Goal: Task Accomplishment & Management: Use online tool/utility

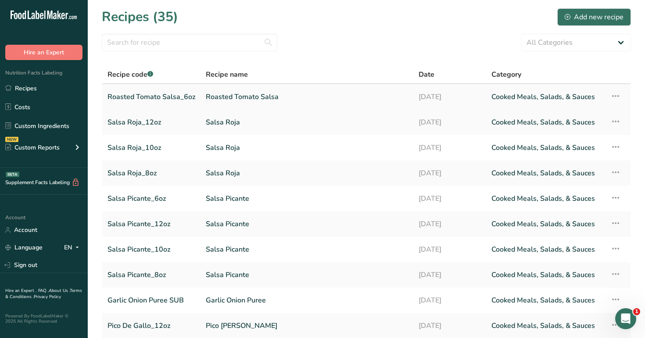
click at [250, 97] on link "Roasted Tomato Salsa" at bounding box center [307, 97] width 202 height 18
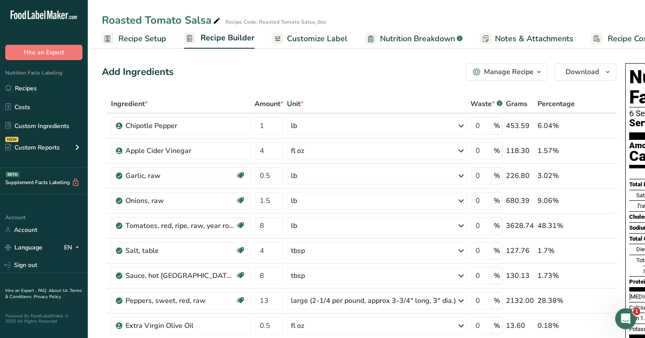
click at [153, 36] on span "Recipe Setup" at bounding box center [142, 39] width 48 height 12
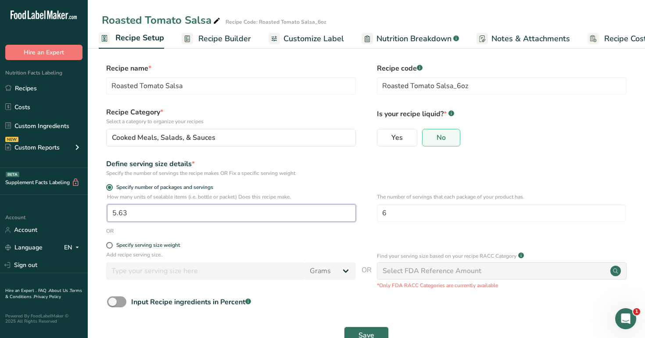
click at [135, 213] on input "5.63" at bounding box center [231, 213] width 249 height 18
click at [225, 36] on span "Recipe Builder" at bounding box center [224, 39] width 53 height 12
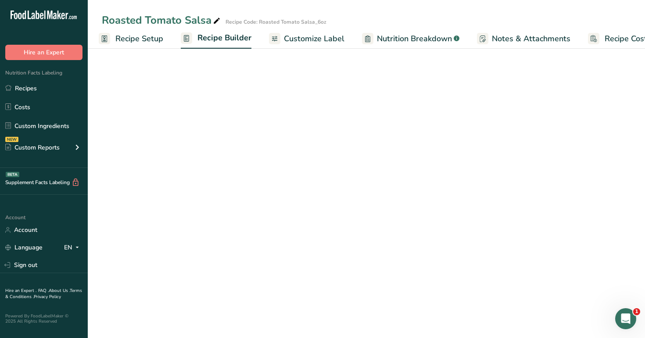
scroll to position [0, 30]
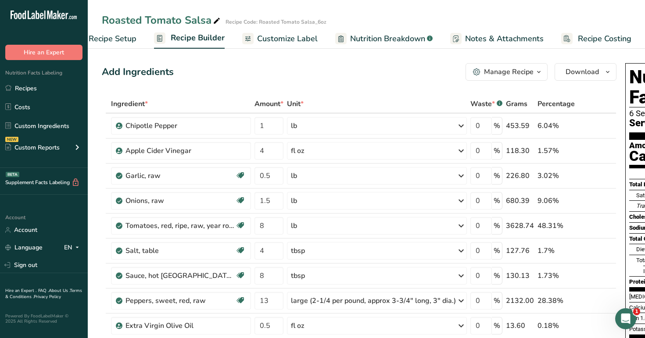
click at [115, 40] on span "Recipe Setup" at bounding box center [113, 39] width 48 height 12
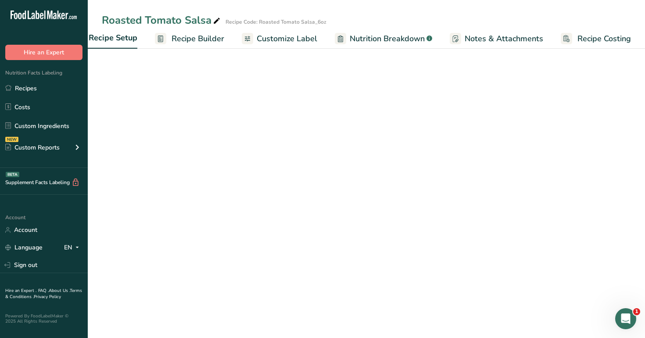
scroll to position [0, 3]
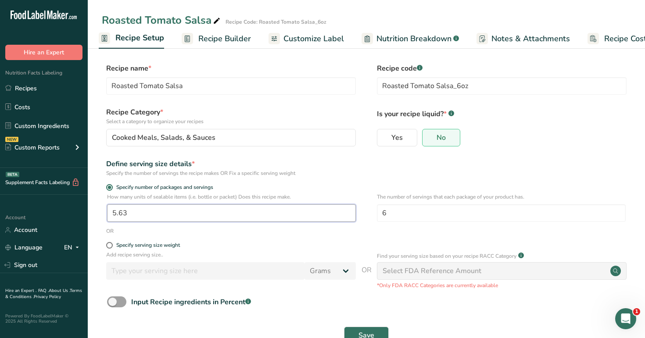
click at [152, 213] on input "5.63" at bounding box center [231, 213] width 249 height 18
type input "1"
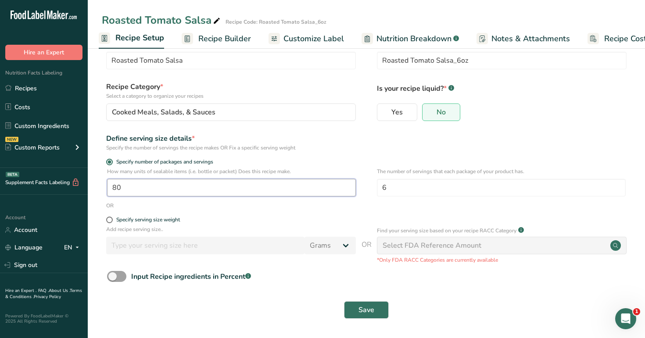
scroll to position [25, 0]
type input "80"
click at [373, 309] on span "Save" at bounding box center [366, 310] width 16 height 11
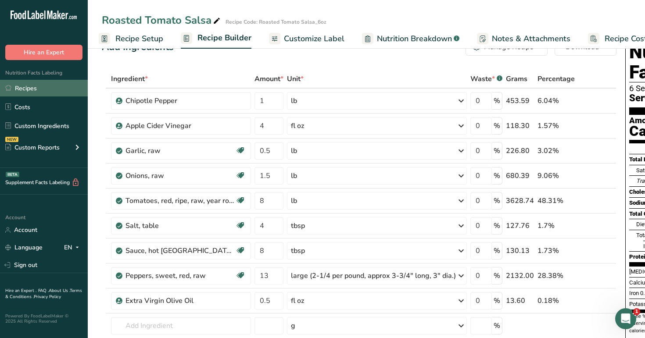
click at [35, 89] on link "Recipes" at bounding box center [44, 88] width 88 height 17
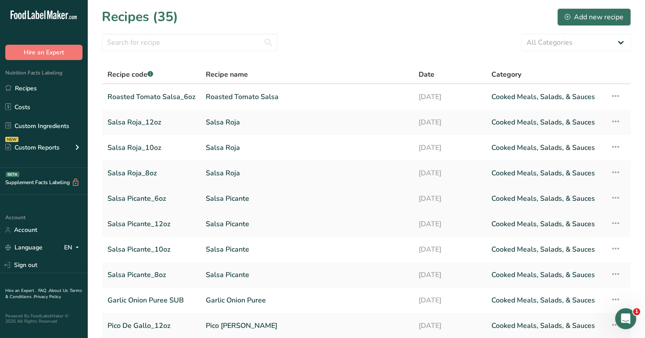
click at [143, 199] on link "Salsa Picante_6oz" at bounding box center [151, 199] width 88 height 18
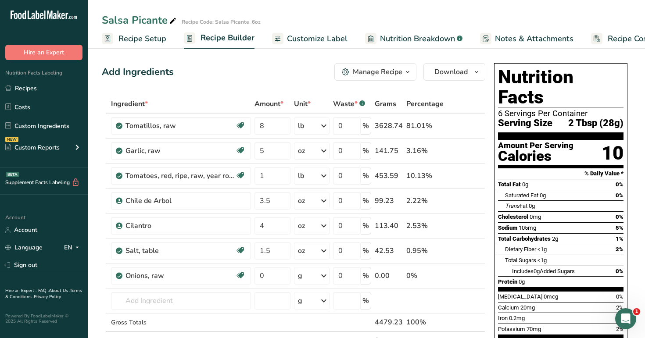
click at [139, 40] on span "Recipe Setup" at bounding box center [142, 39] width 48 height 12
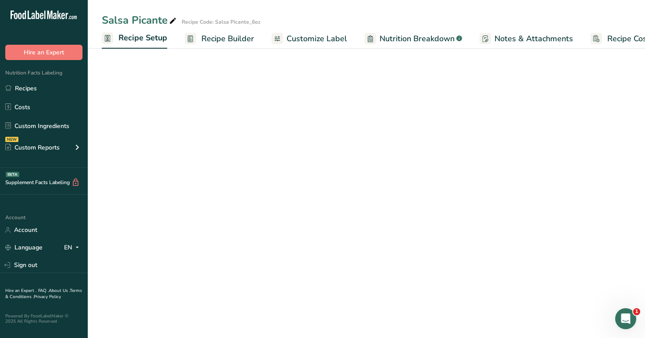
scroll to position [0, 3]
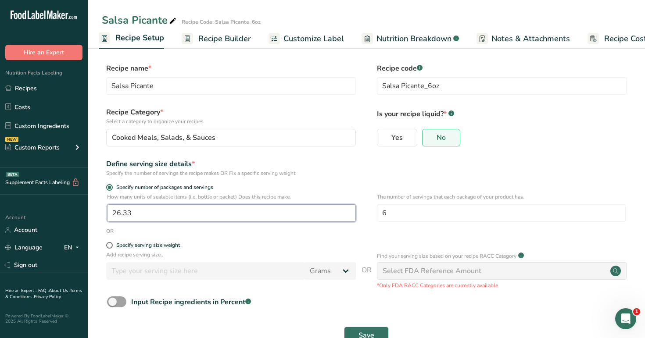
click at [142, 212] on input "26.33" at bounding box center [231, 213] width 249 height 18
type input "1"
type input "80"
click at [370, 331] on span "Save" at bounding box center [366, 335] width 16 height 11
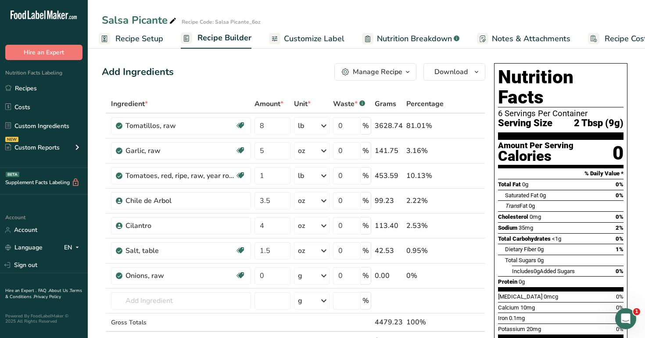
click at [139, 36] on span "Recipe Setup" at bounding box center [139, 39] width 48 height 12
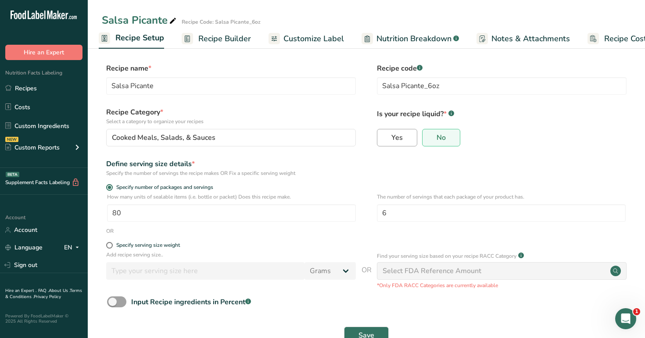
click at [404, 134] on label "Yes" at bounding box center [397, 138] width 40 height 18
click at [383, 135] on input "Yes" at bounding box center [380, 138] width 6 height 6
radio input "true"
radio input "false"
select select "22"
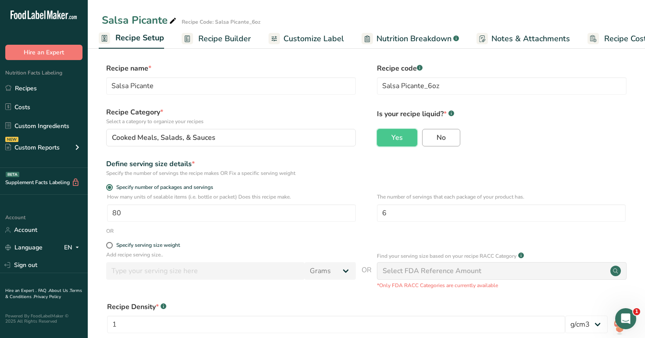
click at [449, 136] on label "No" at bounding box center [441, 138] width 38 height 18
click at [428, 136] on input "No" at bounding box center [426, 138] width 6 height 6
radio input "true"
radio input "false"
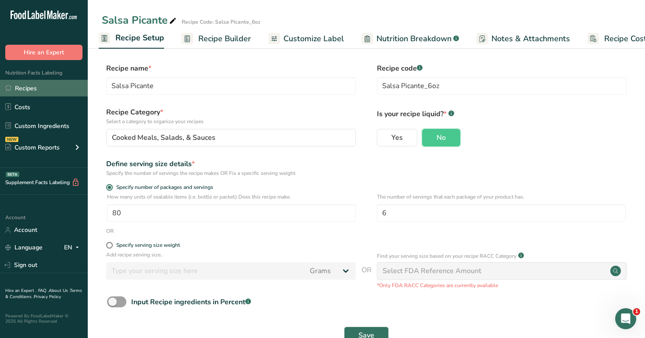
click at [31, 86] on link "Recipes" at bounding box center [44, 88] width 88 height 17
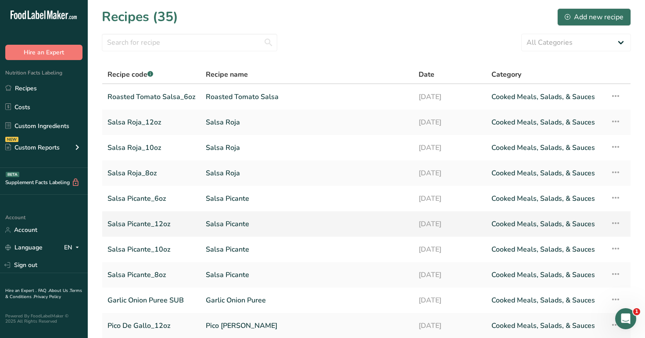
click at [166, 225] on link "Salsa Picante_12oz" at bounding box center [151, 224] width 88 height 18
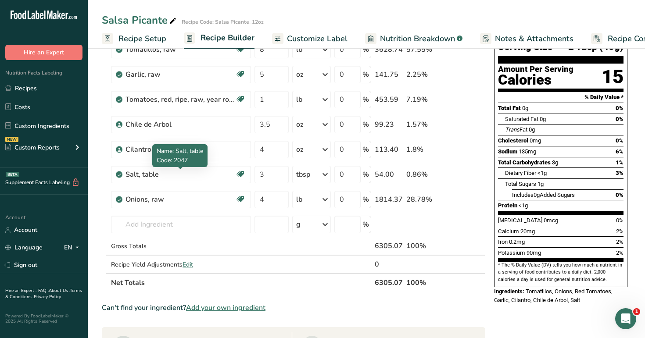
scroll to position [84, 0]
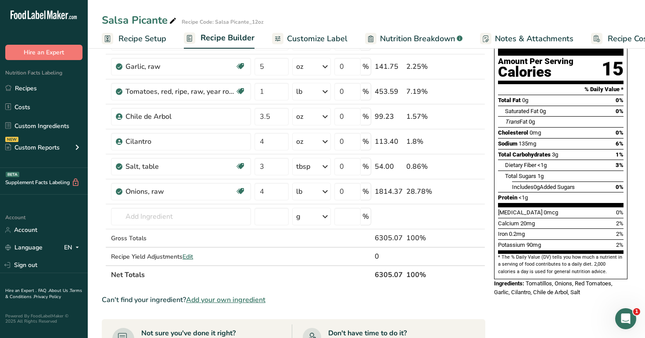
click at [140, 37] on span "Recipe Setup" at bounding box center [142, 39] width 48 height 12
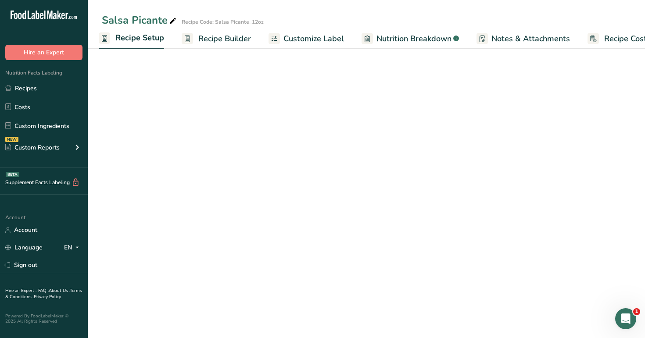
scroll to position [25, 0]
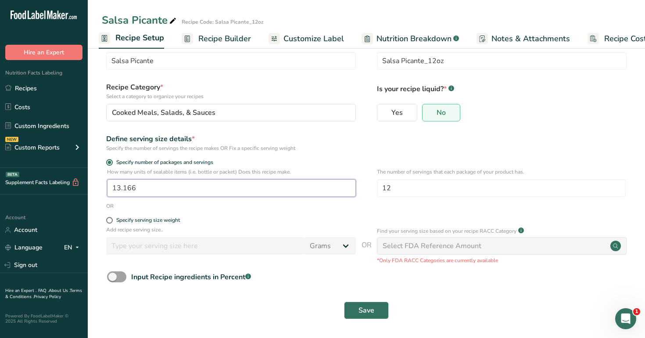
click at [154, 188] on input "13.166" at bounding box center [231, 188] width 249 height 18
type input "1"
type input "42"
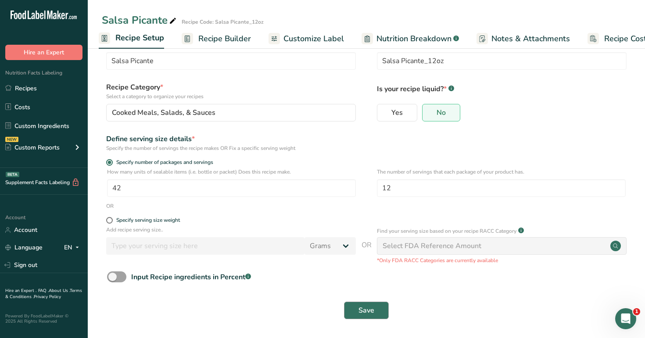
click at [368, 310] on span "Save" at bounding box center [366, 310] width 16 height 11
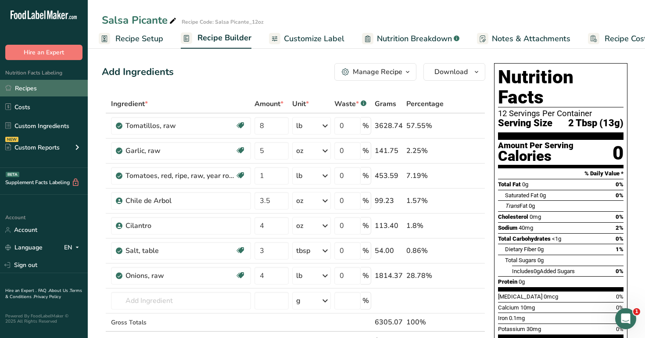
click at [29, 86] on link "Recipes" at bounding box center [44, 88] width 88 height 17
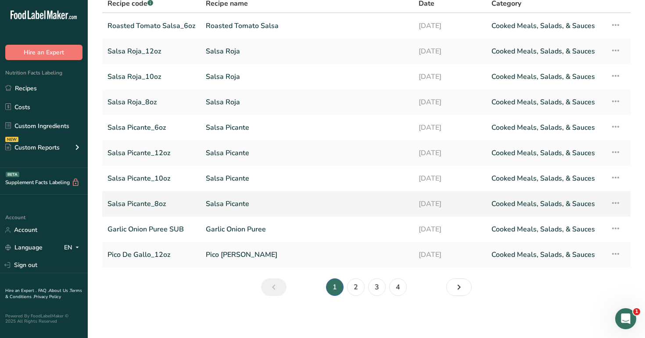
scroll to position [71, 0]
click at [161, 258] on link "Pico De Gallo_12oz" at bounding box center [151, 255] width 88 height 18
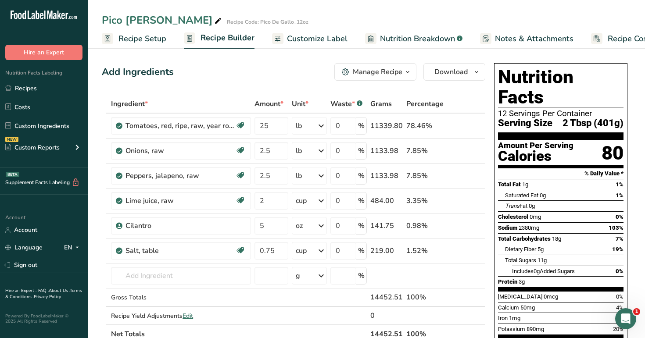
click at [143, 39] on span "Recipe Setup" at bounding box center [142, 39] width 48 height 12
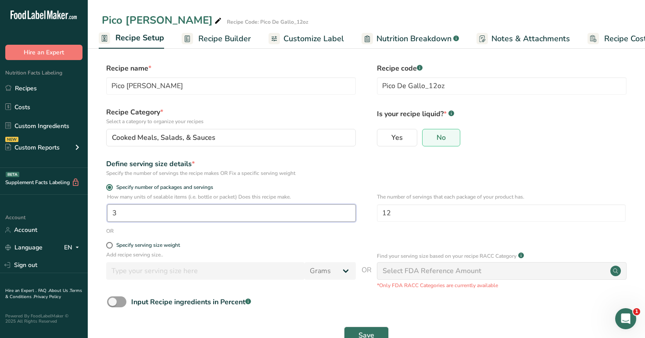
click at [127, 214] on input "3" at bounding box center [231, 213] width 249 height 18
type input "1"
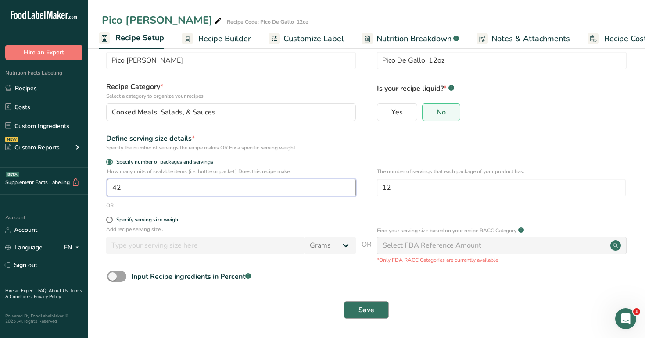
scroll to position [25, 0]
type input "42"
click at [362, 310] on span "Save" at bounding box center [366, 310] width 16 height 11
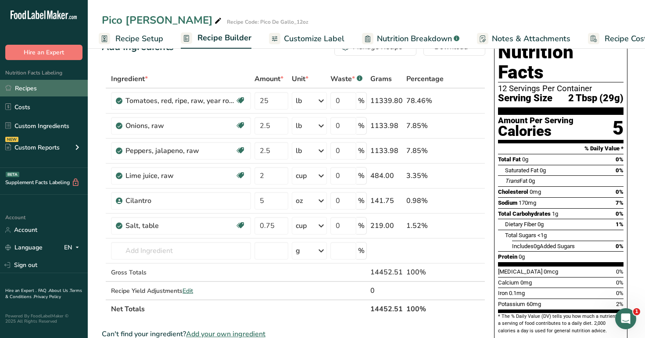
click at [43, 88] on link "Recipes" at bounding box center [44, 88] width 88 height 17
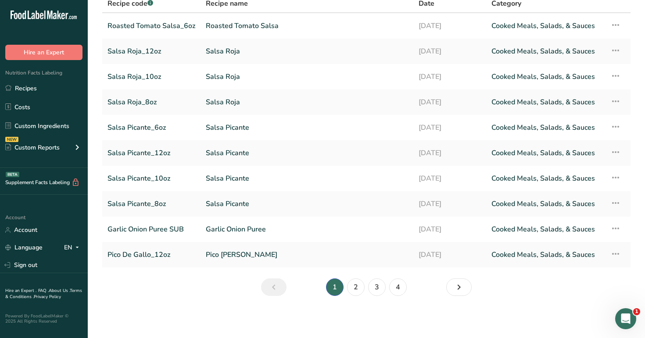
scroll to position [71, 0]
click at [356, 287] on link "2" at bounding box center [356, 288] width 18 height 18
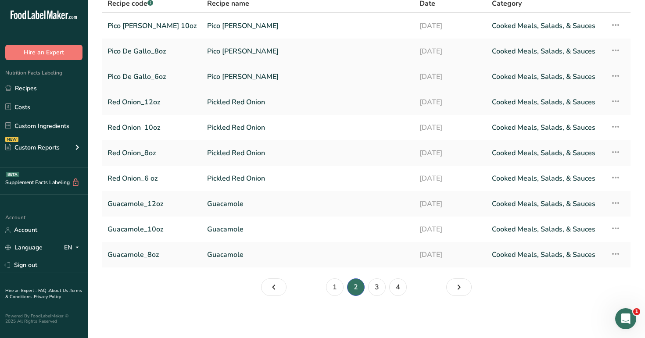
click at [144, 74] on link "Pico De Gallo_6oz" at bounding box center [151, 77] width 89 height 18
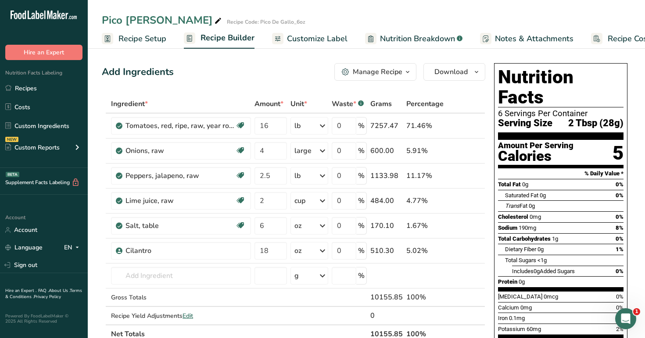
click at [145, 40] on span "Recipe Setup" at bounding box center [142, 39] width 48 height 12
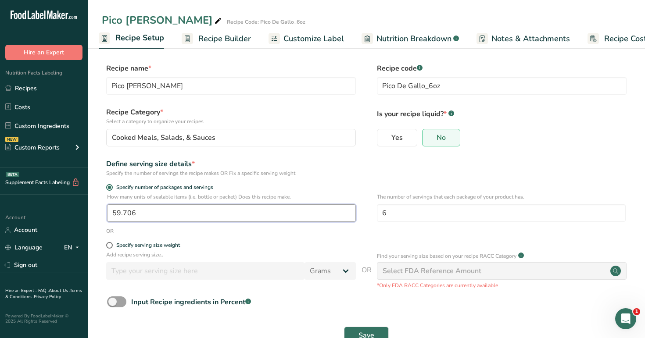
click at [143, 213] on input "59.706" at bounding box center [231, 213] width 249 height 18
type input "1"
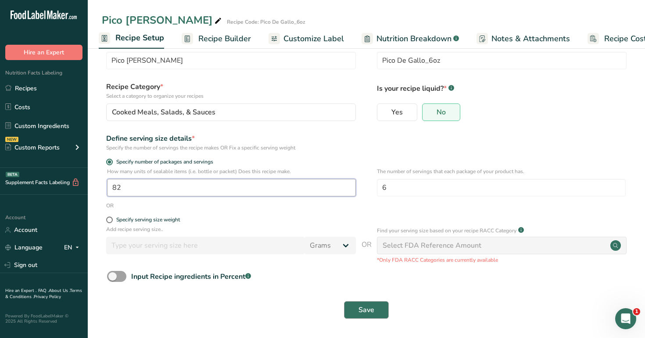
scroll to position [25, 0]
type input "82"
click at [366, 309] on span "Save" at bounding box center [366, 310] width 16 height 11
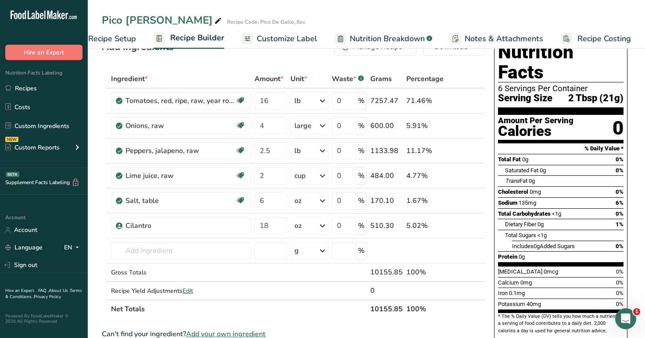
scroll to position [0, 30]
click at [277, 37] on span "Customize Label" at bounding box center [287, 39] width 61 height 12
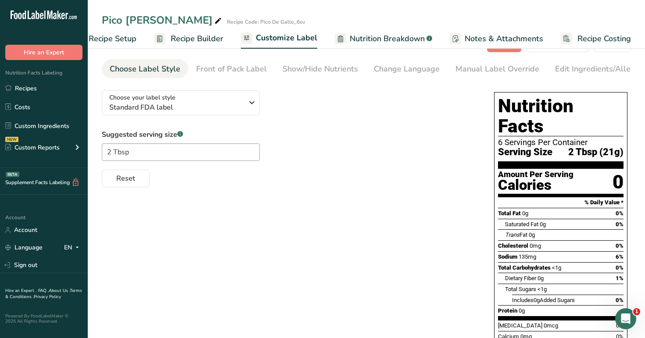
click at [194, 37] on span "Recipe Builder" at bounding box center [197, 39] width 53 height 12
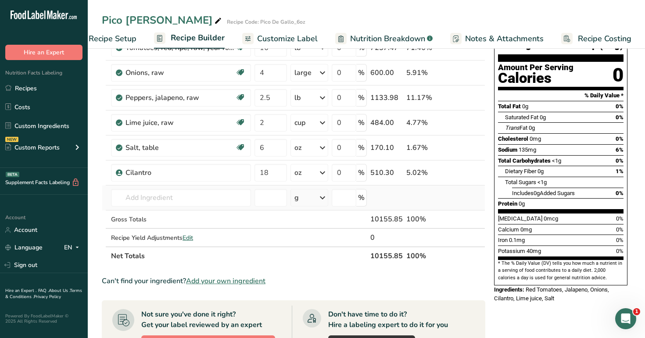
scroll to position [80, 0]
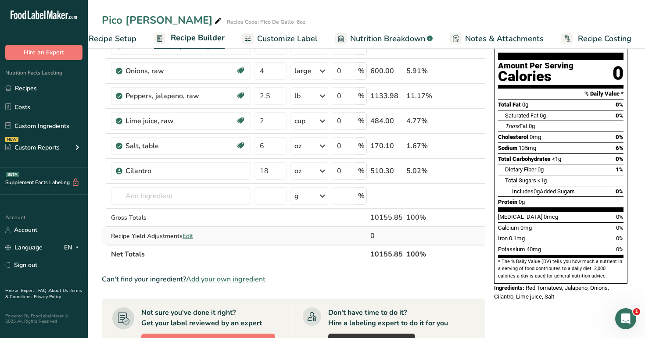
click at [188, 238] on span "Edit" at bounding box center [188, 236] width 11 height 8
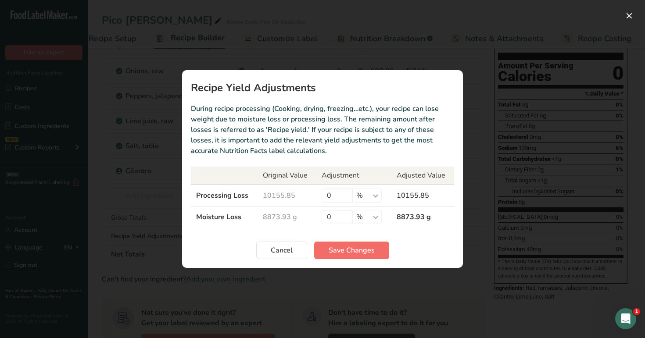
click at [362, 249] on span "Save Changes" at bounding box center [352, 250] width 46 height 11
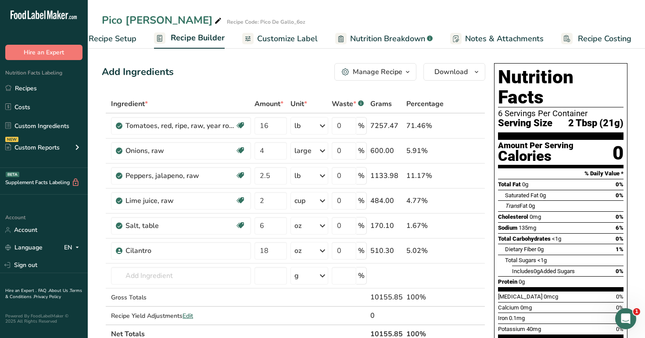
scroll to position [0, 0]
click at [407, 72] on icon "button" at bounding box center [407, 72] width 7 height 11
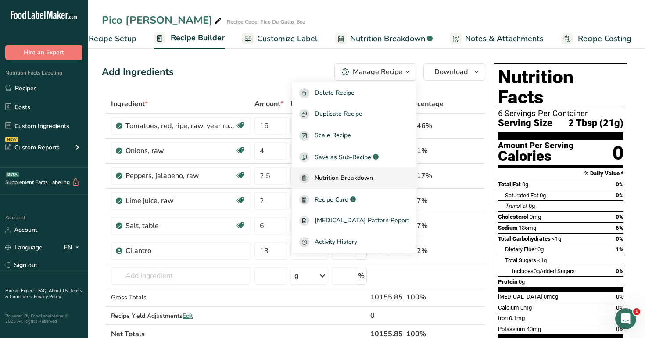
click at [373, 176] on span "Nutrition Breakdown" at bounding box center [344, 178] width 58 height 10
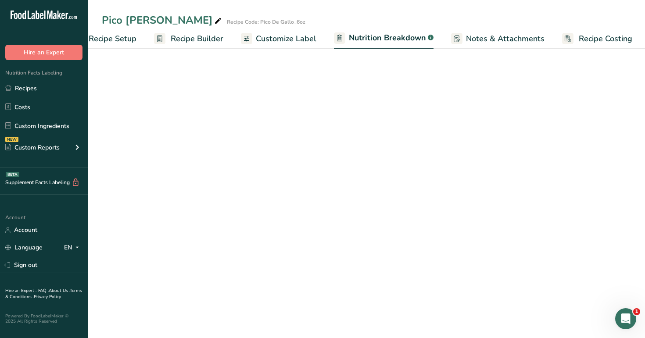
select select "Calories"
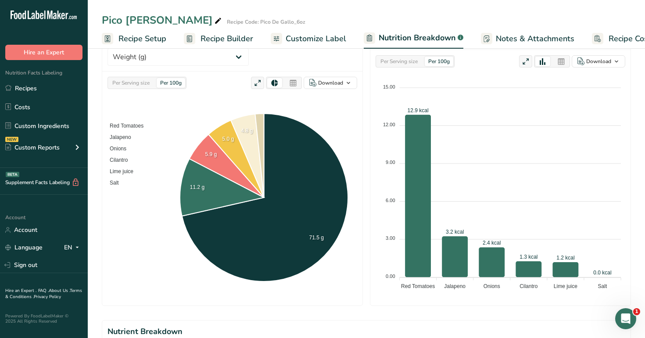
click at [149, 41] on span "Recipe Setup" at bounding box center [142, 39] width 48 height 12
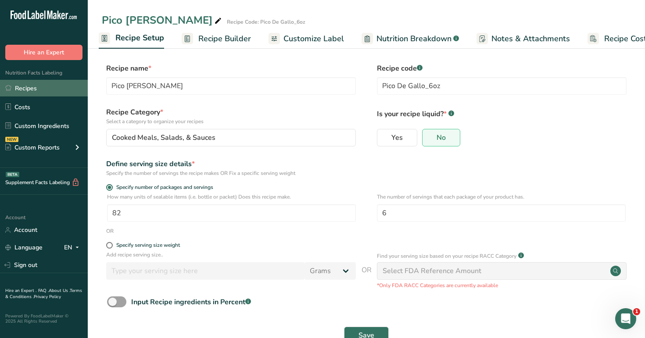
click at [41, 90] on link "Recipes" at bounding box center [44, 88] width 88 height 17
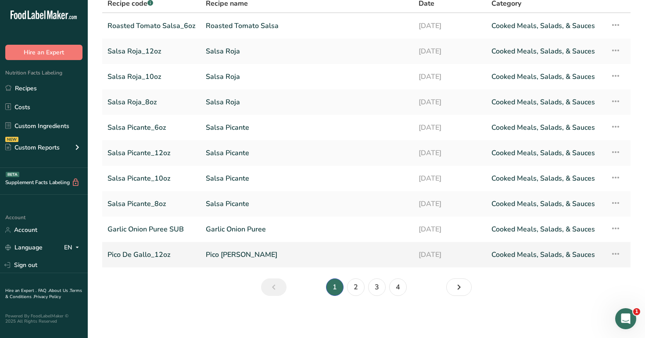
scroll to position [71, 0]
click at [356, 287] on link "2" at bounding box center [356, 288] width 18 height 18
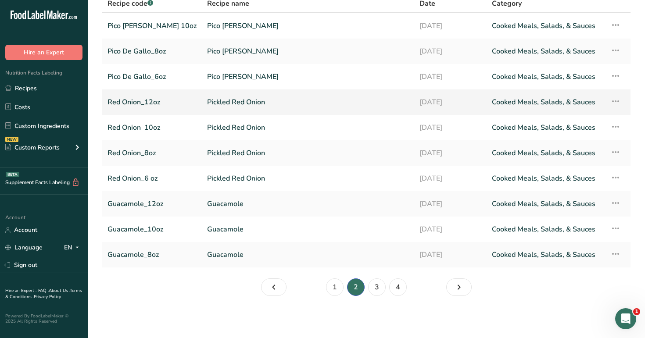
click at [154, 104] on link "Red Onion_12oz" at bounding box center [151, 102] width 89 height 18
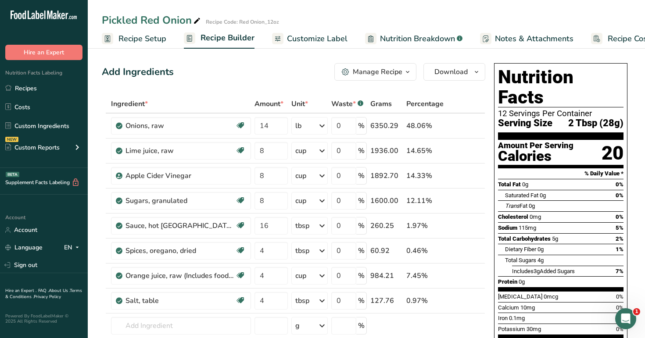
click at [151, 41] on span "Recipe Setup" at bounding box center [142, 39] width 48 height 12
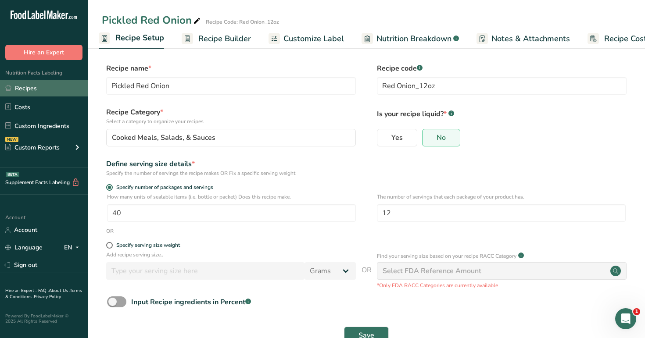
click at [43, 90] on link "Recipes" at bounding box center [44, 88] width 88 height 17
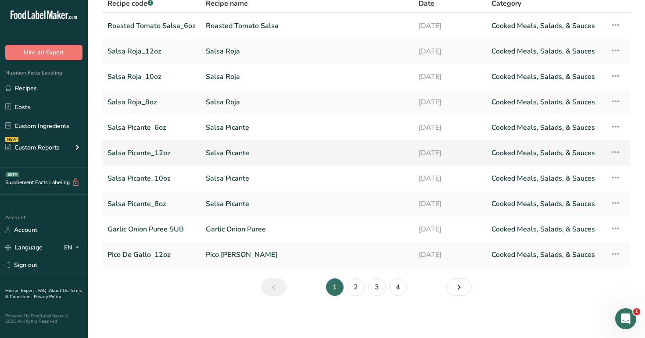
scroll to position [71, 0]
click at [378, 289] on link "3" at bounding box center [377, 288] width 18 height 18
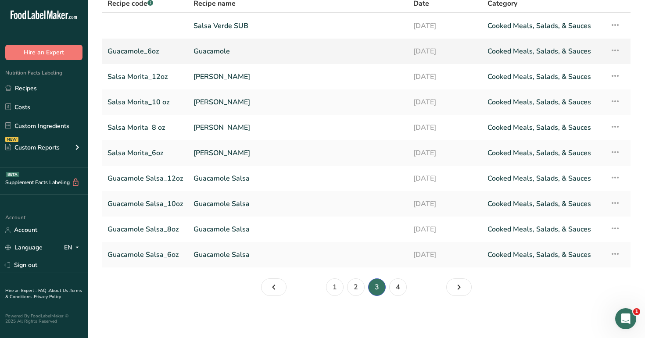
click at [136, 51] on link "Guacamole_6oz" at bounding box center [144, 51] width 75 height 18
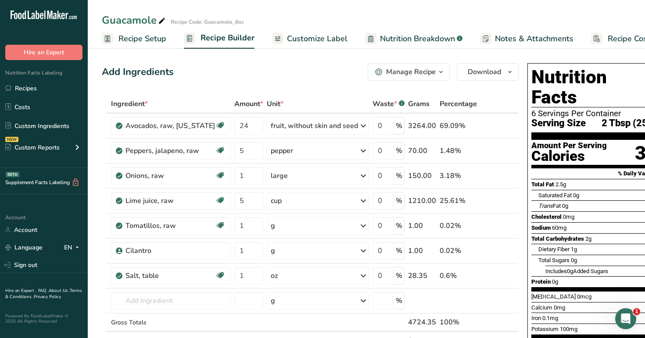
click at [144, 41] on span "Recipe Setup" at bounding box center [142, 39] width 48 height 12
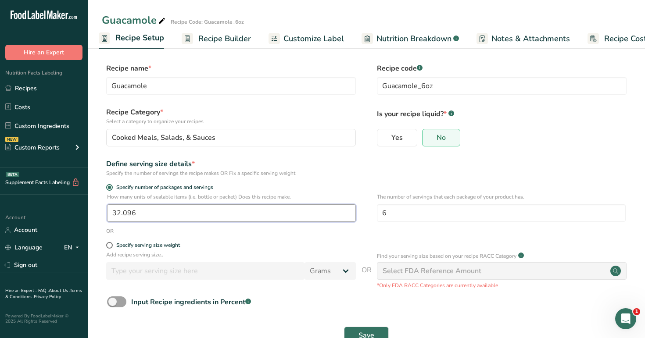
click at [147, 213] on input "32.096" at bounding box center [231, 213] width 249 height 18
click at [159, 213] on input "32.096" at bounding box center [231, 213] width 249 height 18
type input "32"
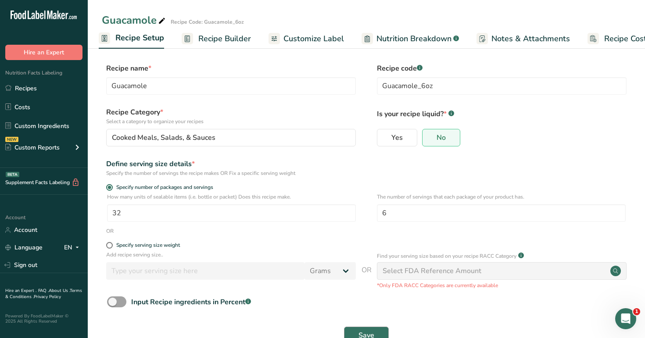
click at [373, 331] on span "Save" at bounding box center [366, 335] width 16 height 11
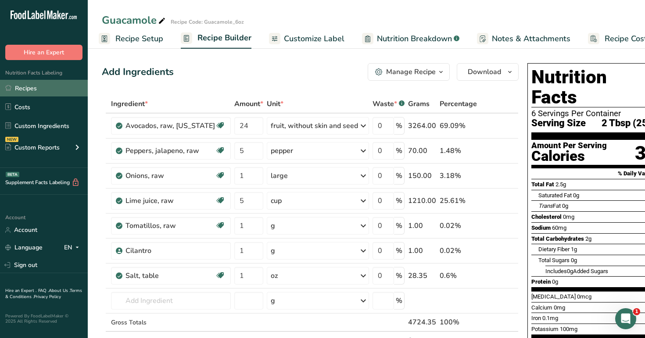
click at [45, 87] on link "Recipes" at bounding box center [44, 88] width 88 height 17
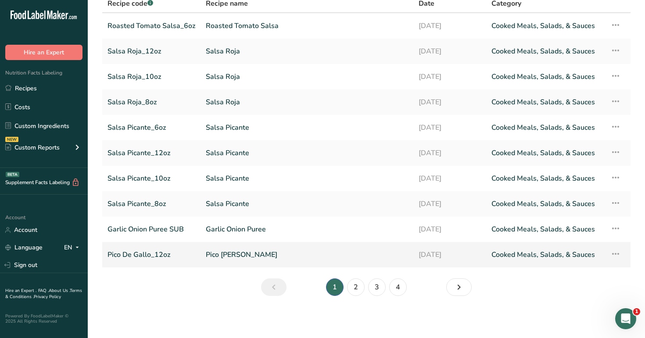
scroll to position [71, 0]
click at [378, 287] on link "3" at bounding box center [377, 288] width 18 height 18
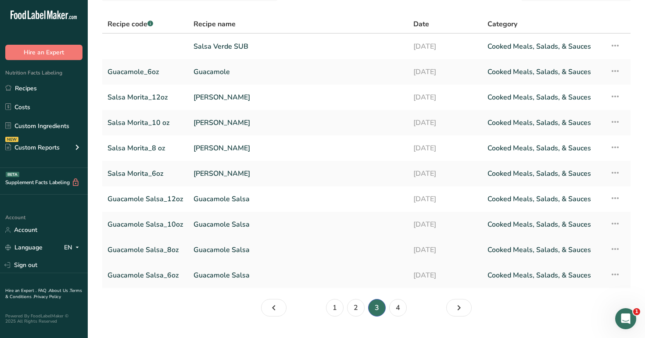
scroll to position [49, 0]
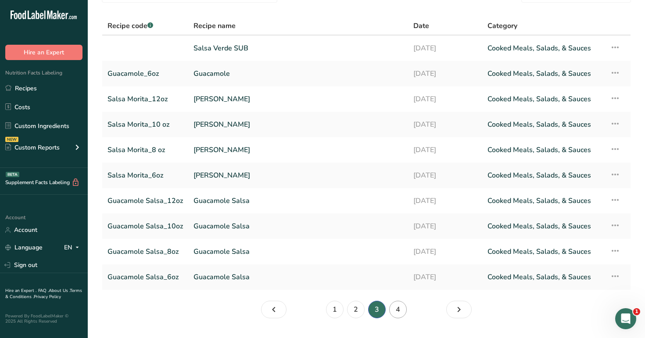
click at [399, 311] on link "4" at bounding box center [398, 310] width 18 height 18
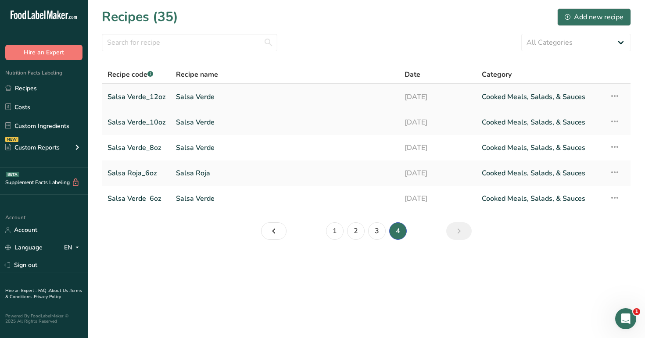
click at [141, 95] on link "Salsa Verde_12oz" at bounding box center [136, 97] width 58 height 18
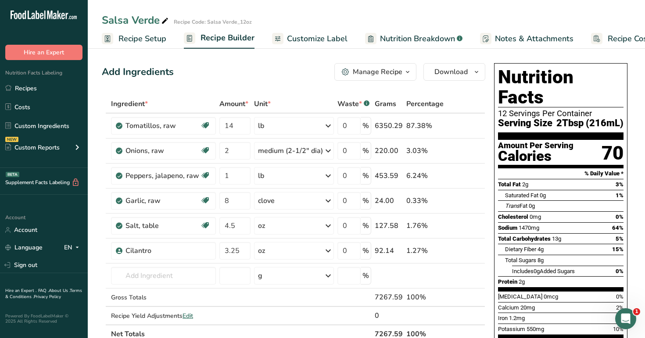
click at [140, 37] on span "Recipe Setup" at bounding box center [142, 39] width 48 height 12
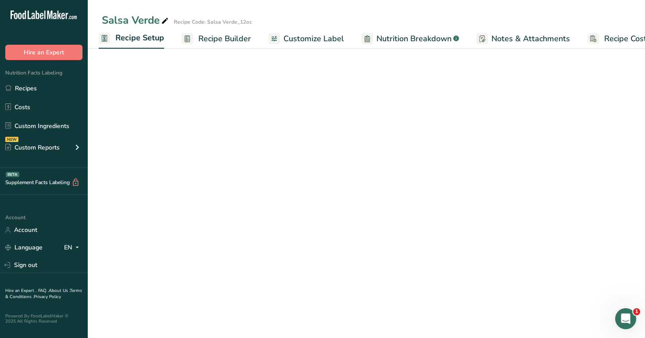
select select "22"
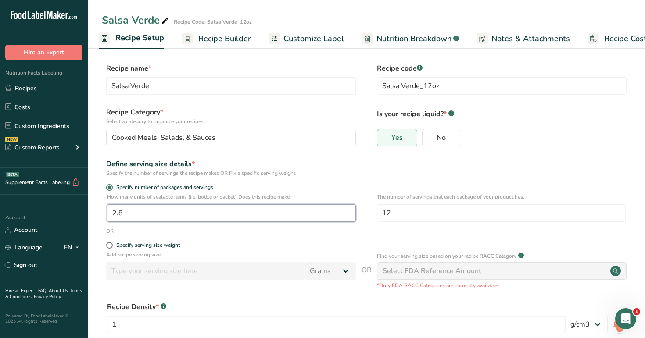
click at [131, 211] on input "2.8" at bounding box center [231, 213] width 249 height 18
type input "1"
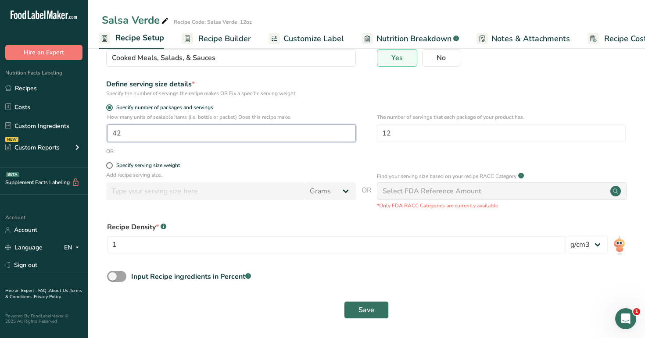
scroll to position [79, 0]
type input "42"
click at [363, 316] on button "Save" at bounding box center [366, 311] width 45 height 18
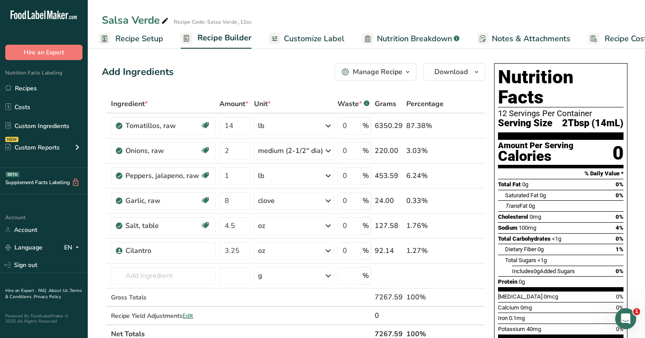
click at [143, 39] on span "Recipe Setup" at bounding box center [139, 39] width 48 height 12
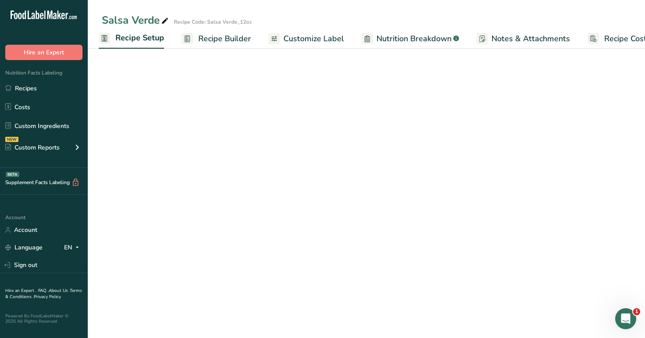
select select "22"
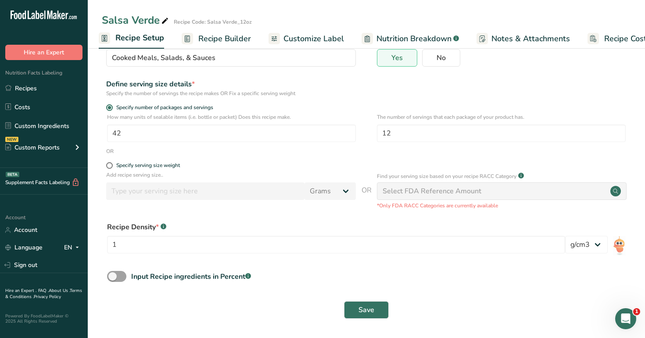
scroll to position [79, 0]
click at [373, 311] on span "Save" at bounding box center [366, 310] width 16 height 11
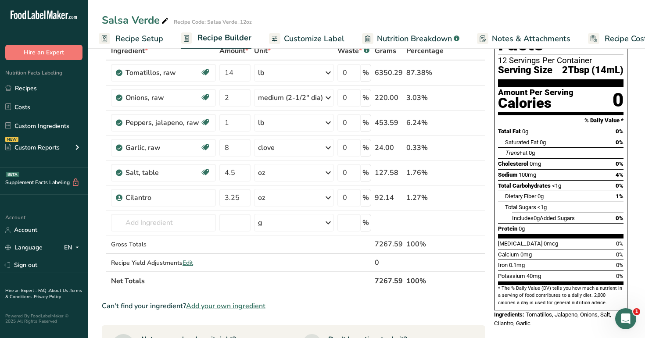
scroll to position [61, 0]
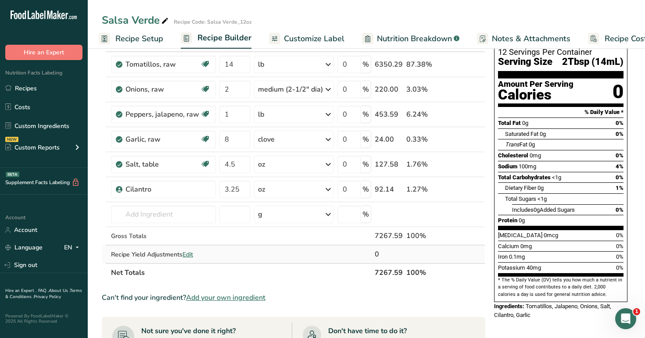
click at [192, 254] on span "Edit" at bounding box center [188, 255] width 11 height 8
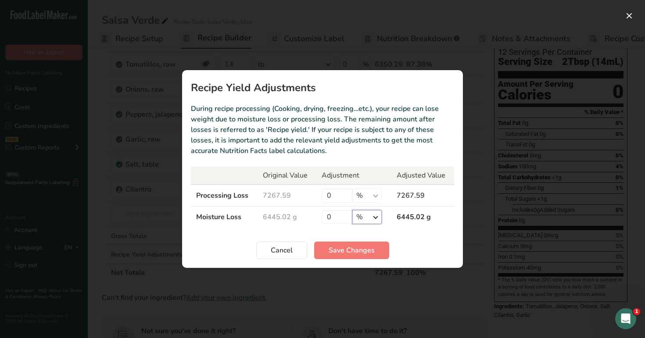
click at [376, 217] on select "% g kg mg mcg lb oz" at bounding box center [366, 217] width 29 height 14
click at [288, 253] on span "Cancel" at bounding box center [282, 250] width 22 height 11
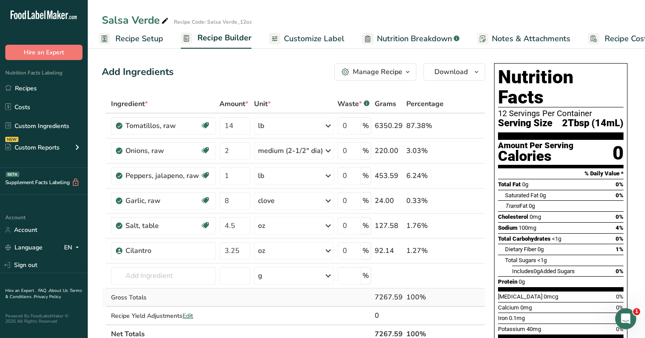
scroll to position [0, 0]
click at [144, 40] on span "Recipe Setup" at bounding box center [139, 39] width 48 height 12
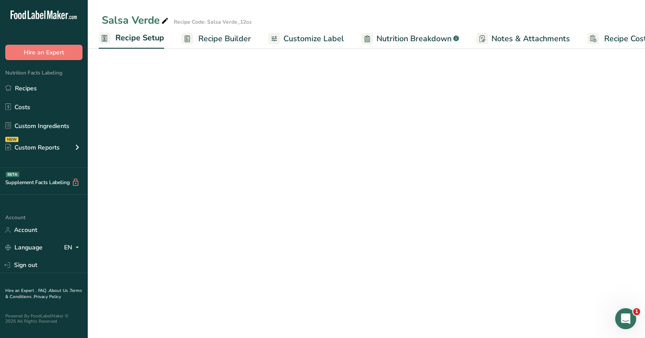
select select "22"
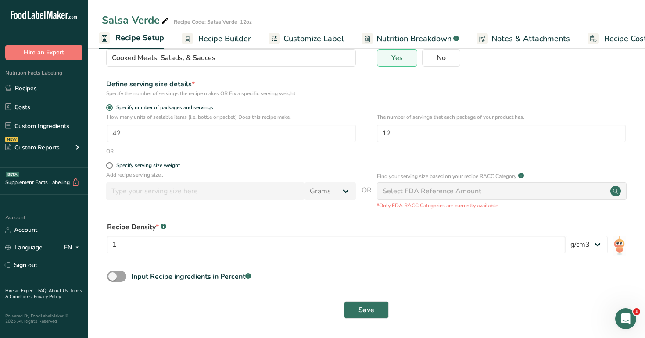
scroll to position [79, 0]
click at [111, 166] on span at bounding box center [109, 166] width 7 height 7
click at [111, 166] on input "Specify serving size weight" at bounding box center [109, 166] width 6 height 6
radio input "true"
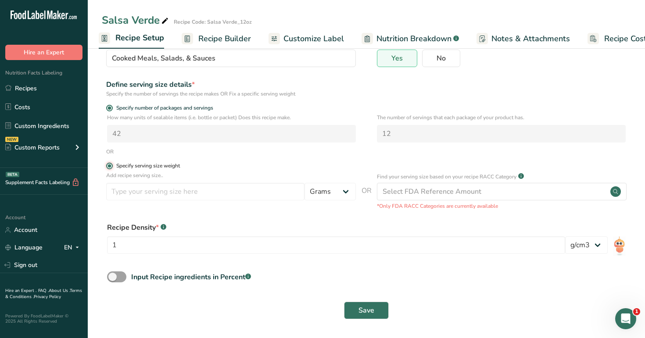
radio input "false"
click at [111, 108] on span at bounding box center [109, 108] width 7 height 7
click at [111, 108] on input "Specify number of packages and servings" at bounding box center [109, 108] width 6 height 6
radio input "true"
radio input "false"
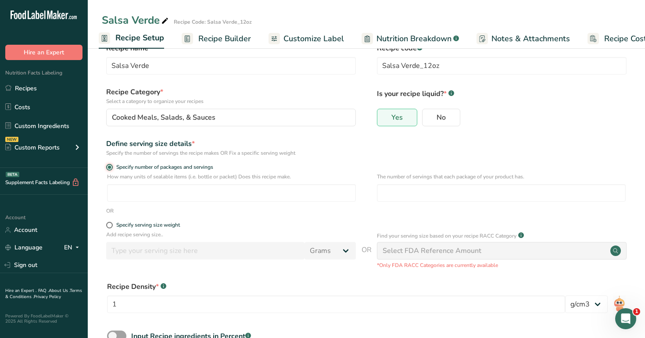
scroll to position [29, 0]
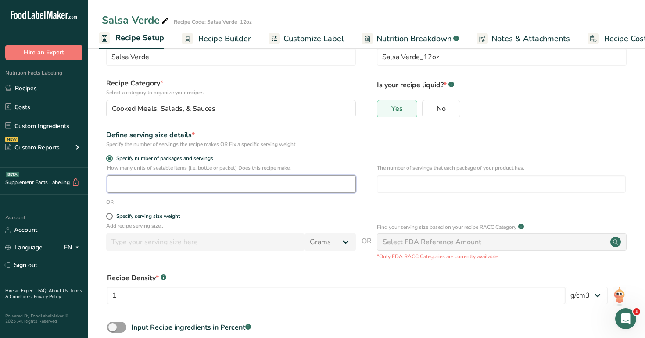
click at [128, 188] on input "number" at bounding box center [231, 185] width 249 height 18
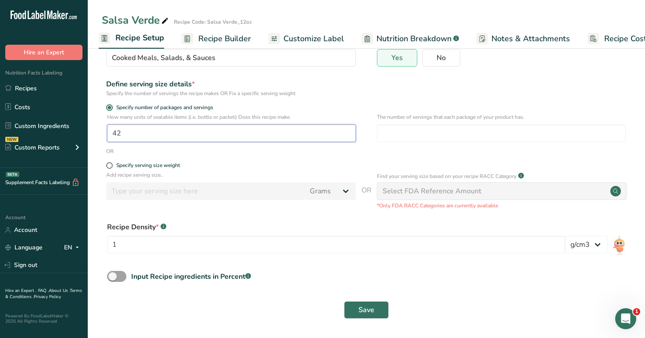
scroll to position [79, 0]
type input "42"
click at [365, 302] on button "Save" at bounding box center [366, 311] width 45 height 18
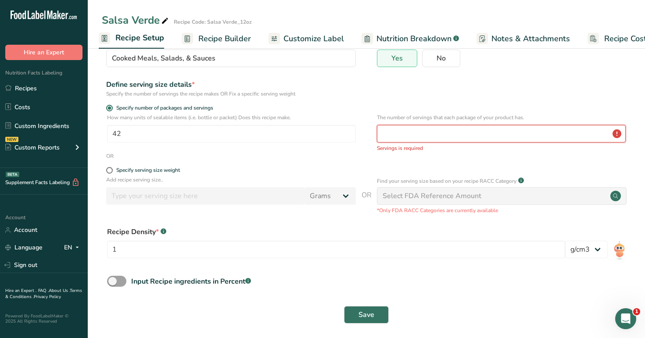
click at [416, 134] on input "number" at bounding box center [501, 134] width 249 height 18
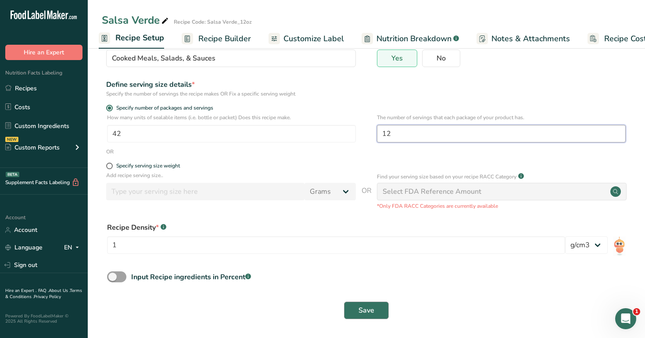
type input "12"
click at [369, 312] on span "Save" at bounding box center [366, 310] width 16 height 11
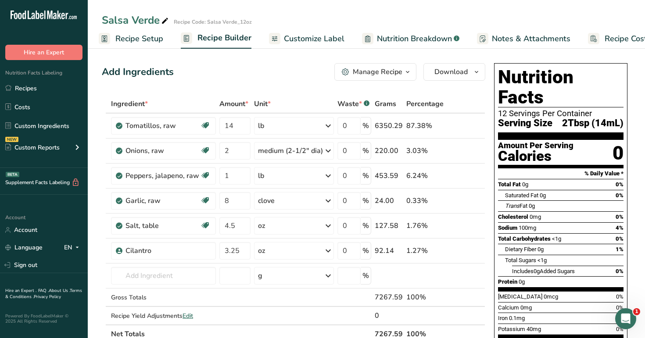
click at [137, 39] on span "Recipe Setup" at bounding box center [139, 39] width 48 height 12
select select "22"
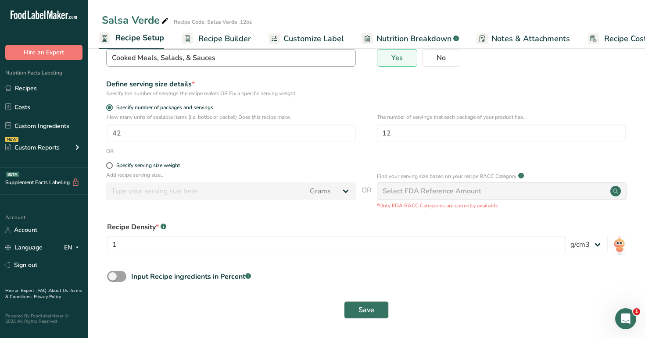
scroll to position [79, 0]
click at [234, 40] on span "Recipe Builder" at bounding box center [224, 39] width 53 height 12
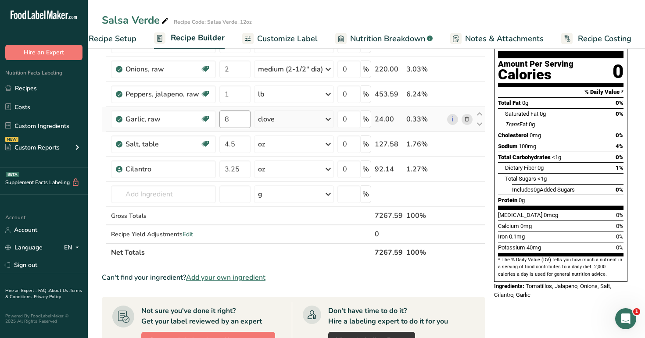
scroll to position [83, 0]
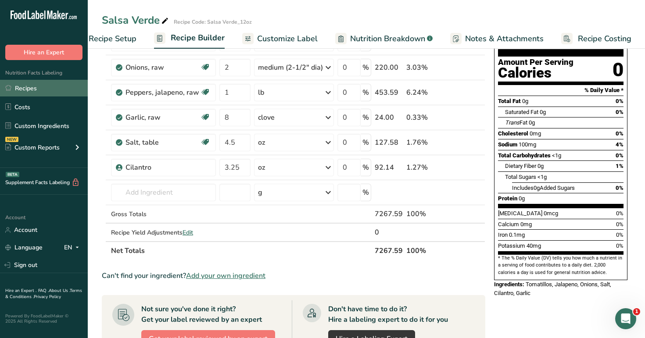
click at [43, 92] on link "Recipes" at bounding box center [44, 88] width 88 height 17
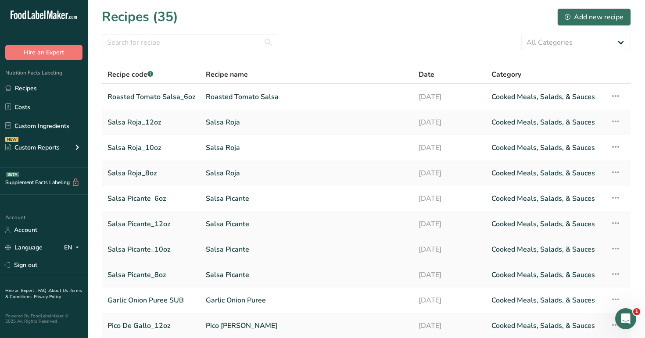
click at [150, 250] on link "Salsa Picante_10oz" at bounding box center [151, 249] width 88 height 18
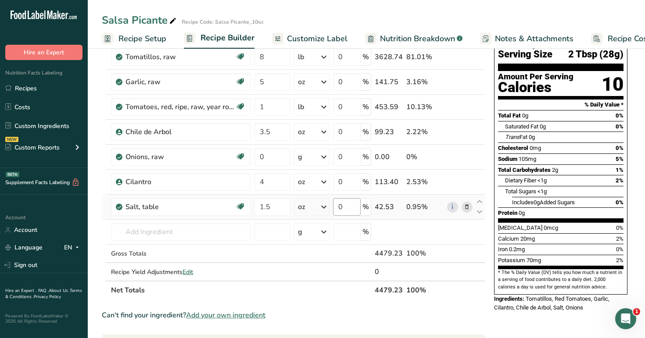
scroll to position [72, 0]
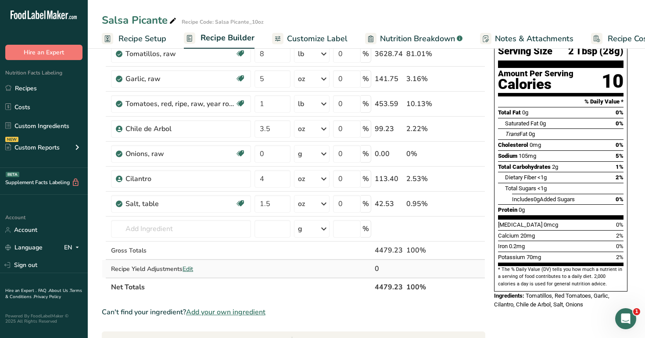
click at [346, 267] on td at bounding box center [352, 269] width 42 height 18
click at [393, 250] on div "4479.23" at bounding box center [389, 250] width 28 height 11
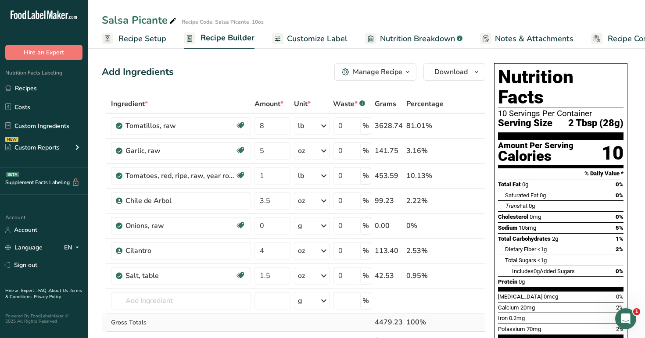
scroll to position [0, 0]
click at [327, 39] on span "Customize Label" at bounding box center [317, 39] width 61 height 12
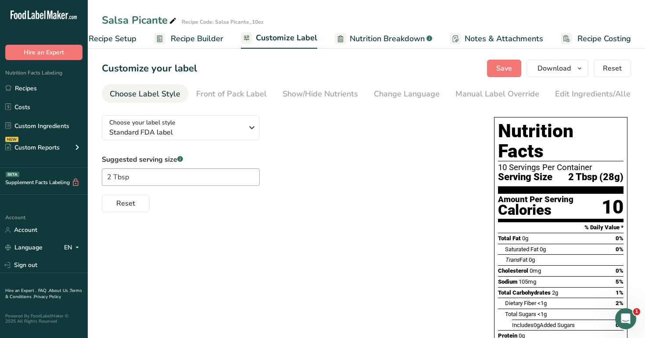
click at [379, 40] on span "Nutrition Breakdown" at bounding box center [387, 39] width 75 height 12
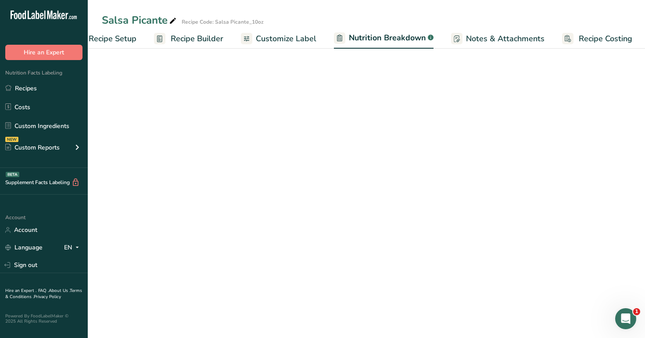
scroll to position [0, 31]
select select "Calories"
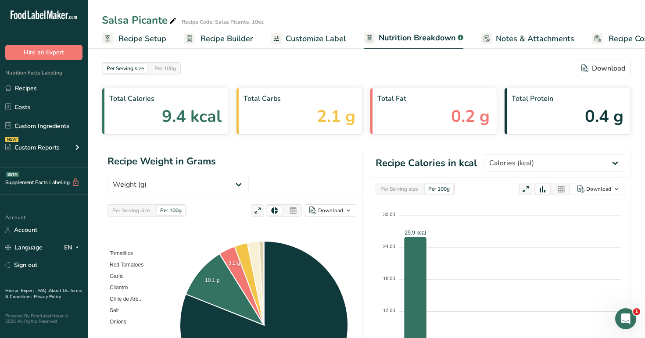
scroll to position [0, 0]
click at [140, 37] on span "Recipe Setup" at bounding box center [142, 39] width 48 height 12
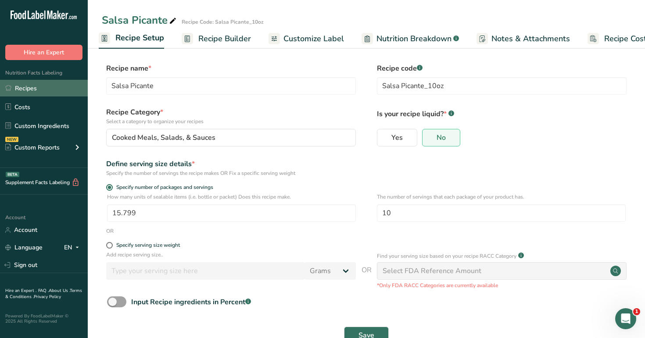
click at [48, 87] on link "Recipes" at bounding box center [44, 88] width 88 height 17
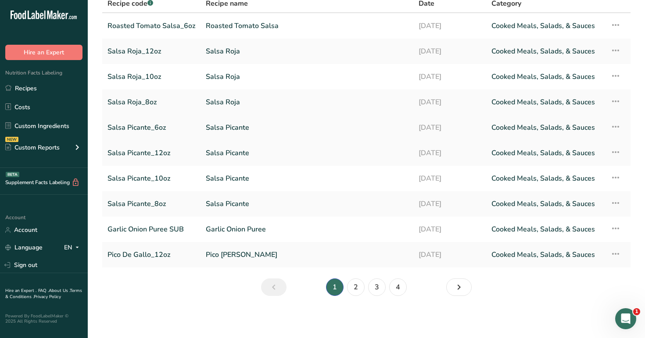
scroll to position [71, 0]
click at [359, 288] on link "2" at bounding box center [356, 288] width 18 height 18
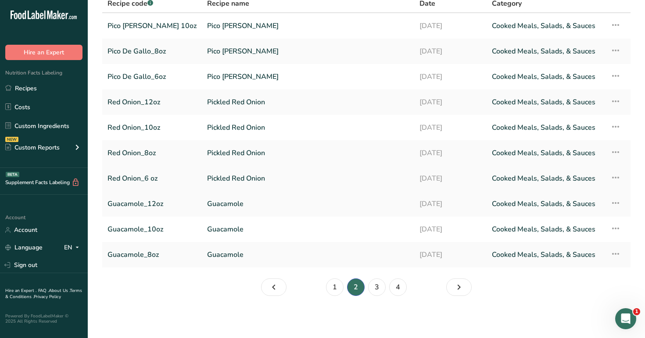
click at [207, 177] on link "Pickled Red Onion" at bounding box center [308, 178] width 202 height 18
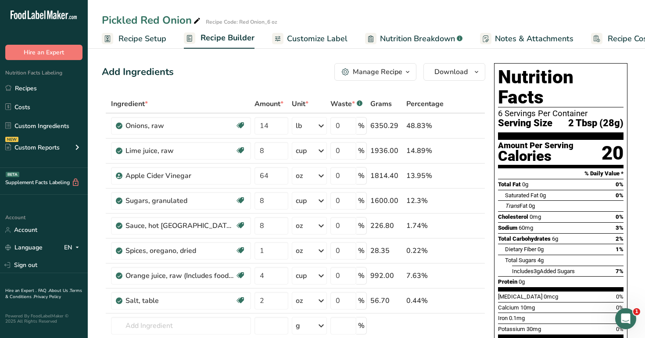
click at [148, 39] on span "Recipe Setup" at bounding box center [142, 39] width 48 height 12
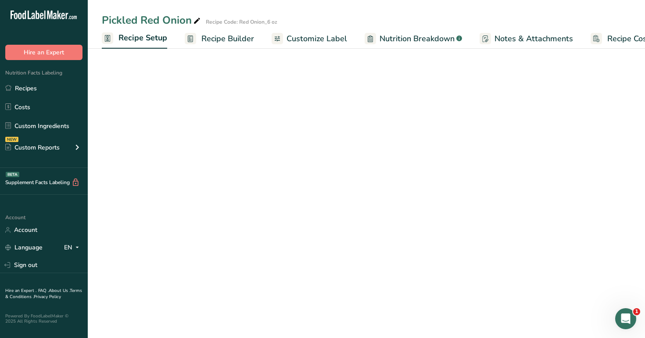
scroll to position [0, 3]
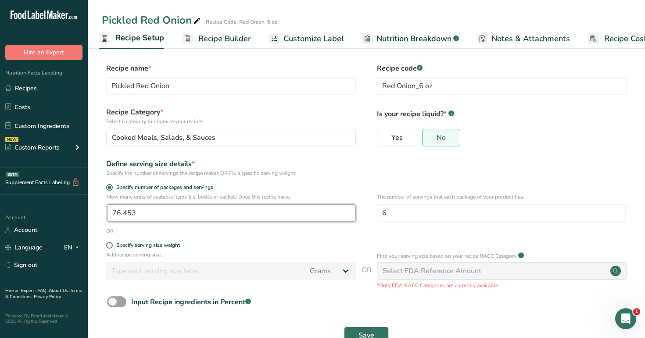
click at [144, 216] on input "76.453" at bounding box center [231, 213] width 249 height 18
type input "1"
type input "42"
click at [374, 329] on button "Save" at bounding box center [366, 336] width 45 height 18
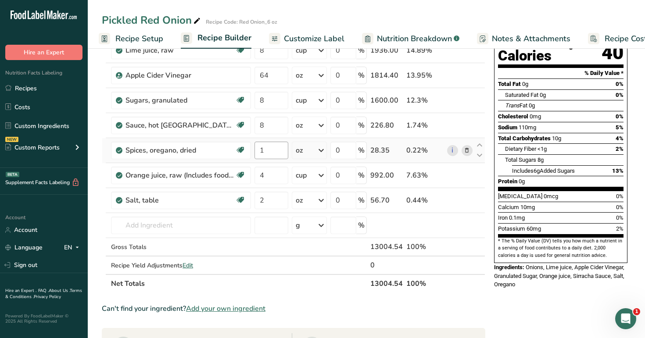
scroll to position [100, 0]
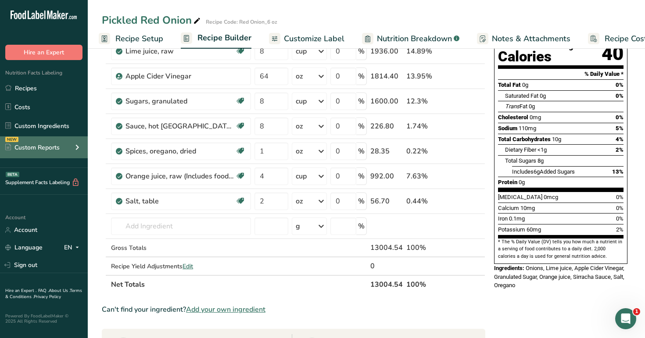
click at [68, 147] on div "NEW Custom Reports" at bounding box center [44, 147] width 88 height 22
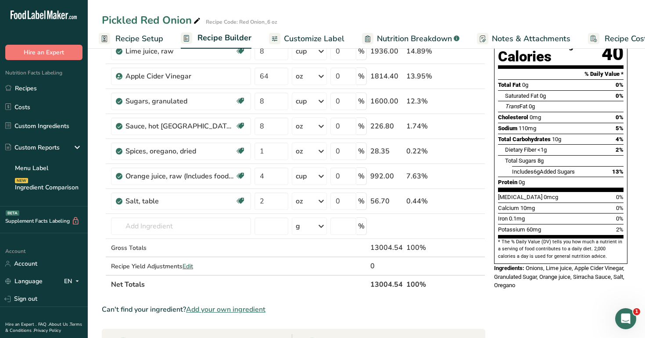
scroll to position [0, 0]
click at [627, 316] on icon "Open Intercom Messenger" at bounding box center [624, 318] width 14 height 14
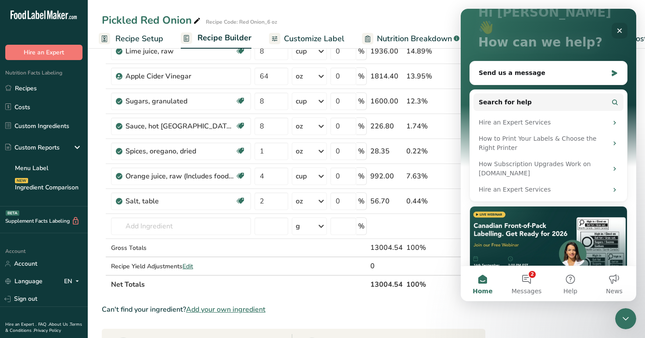
scroll to position [63, 0]
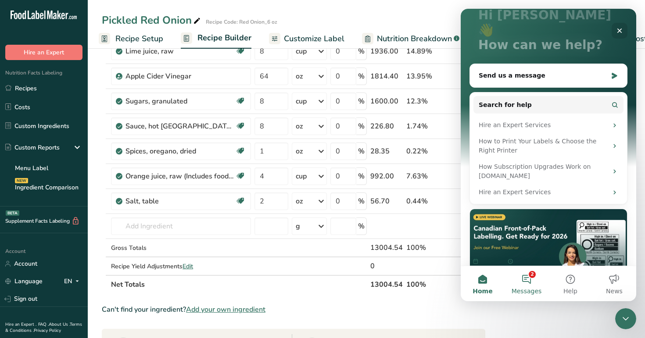
click at [527, 283] on button "2 Messages" at bounding box center [527, 283] width 44 height 35
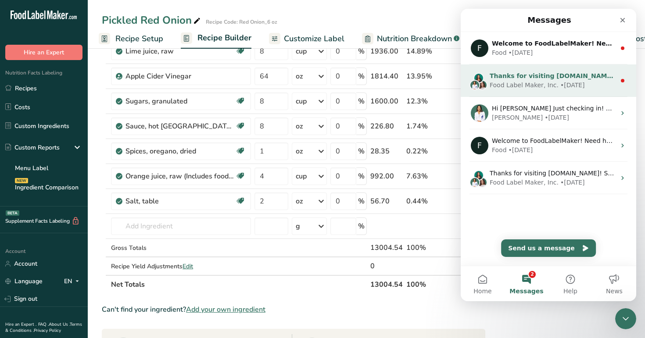
click at [554, 86] on div "Food Label Maker, Inc. • [DATE]" at bounding box center [553, 85] width 126 height 9
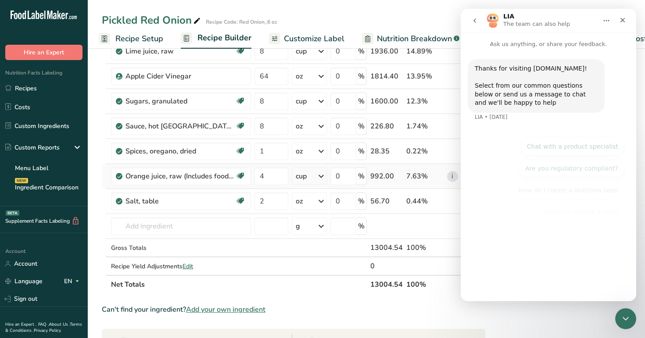
scroll to position [7, 0]
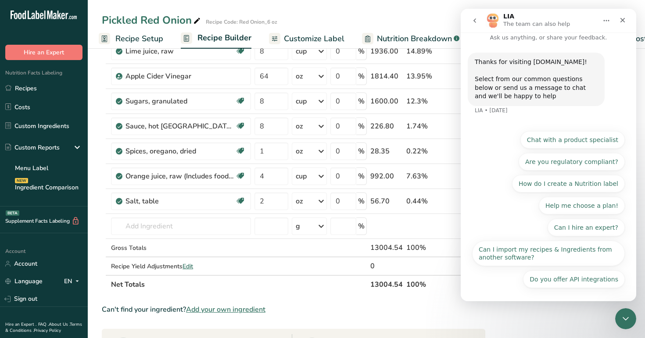
click at [473, 19] on icon "go back" at bounding box center [474, 20] width 7 height 7
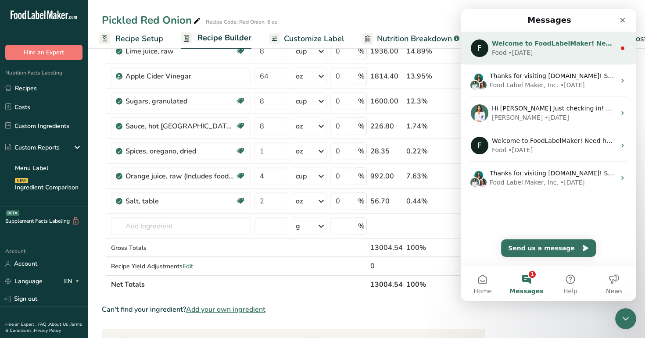
click at [537, 46] on span "Welcome to FoodLabelMaker! Need help? We’re here for you!" at bounding box center [598, 43] width 213 height 7
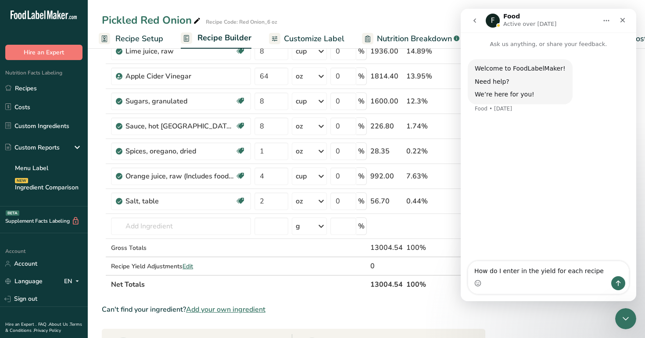
type textarea "How do I enter in the yield for each recipe?"
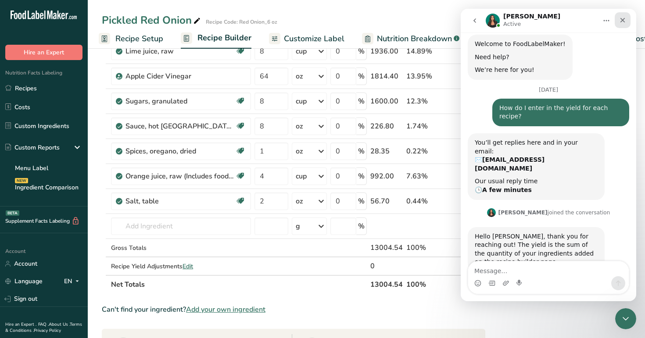
click at [624, 21] on icon "Close" at bounding box center [622, 20] width 7 height 7
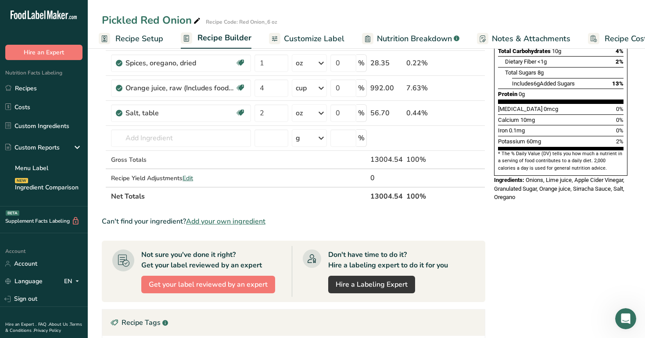
scroll to position [187, 0]
click at [188, 179] on span "Edit" at bounding box center [188, 179] width 11 height 8
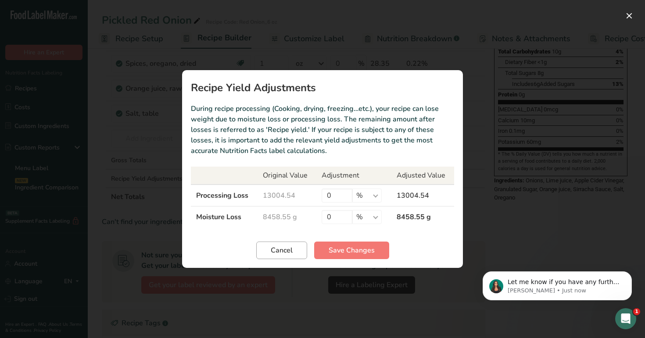
scroll to position [0, 0]
click at [290, 254] on span "Cancel" at bounding box center [282, 250] width 22 height 11
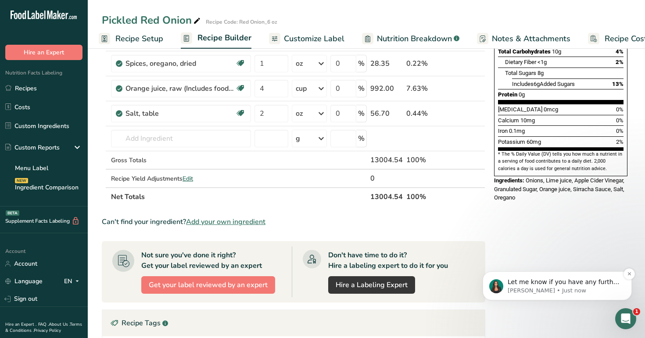
click at [581, 292] on p "[PERSON_NAME] • Just now" at bounding box center [564, 291] width 113 height 8
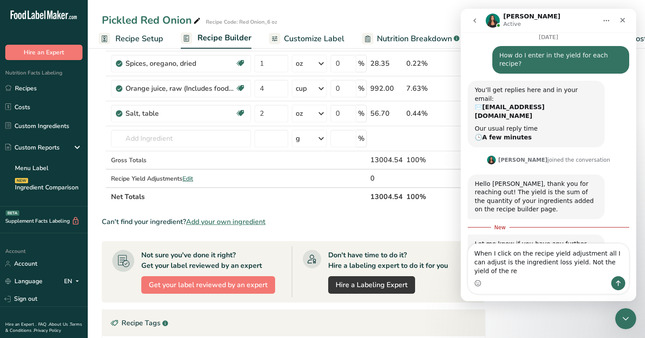
scroll to position [85, 0]
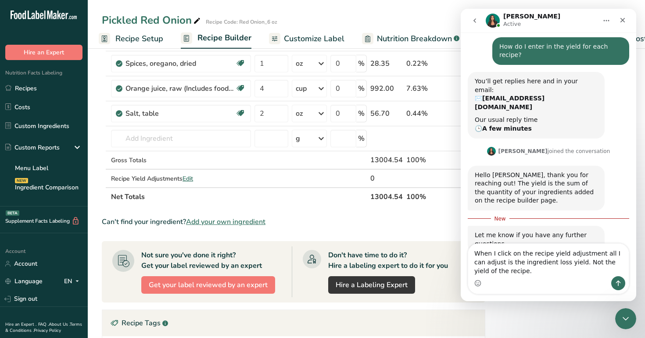
type textarea "When I click on the recipe yield adjustment all I can adjust is the ingredient …"
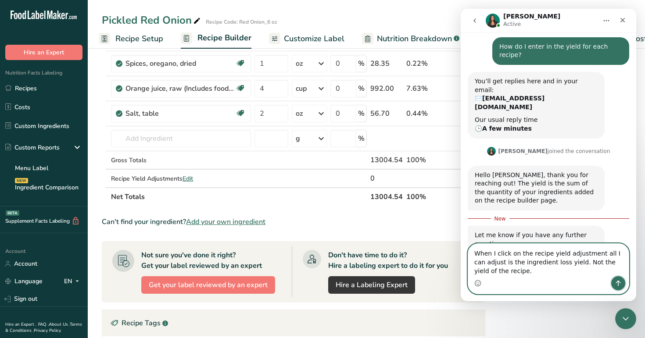
click at [617, 284] on icon "Send a message…" at bounding box center [618, 283] width 7 height 7
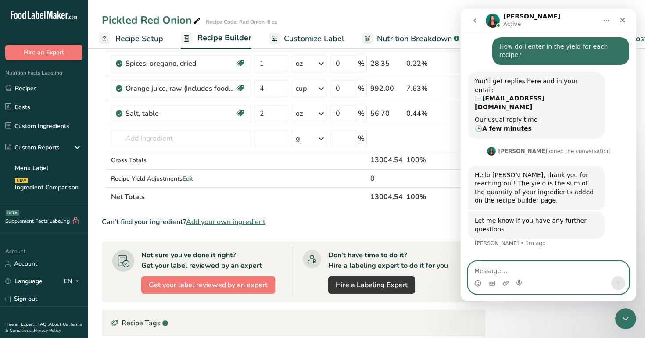
scroll to position [95, 0]
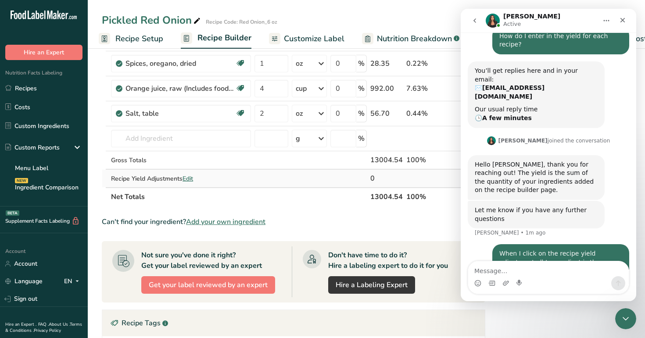
click at [193, 179] on span "Edit" at bounding box center [188, 179] width 11 height 8
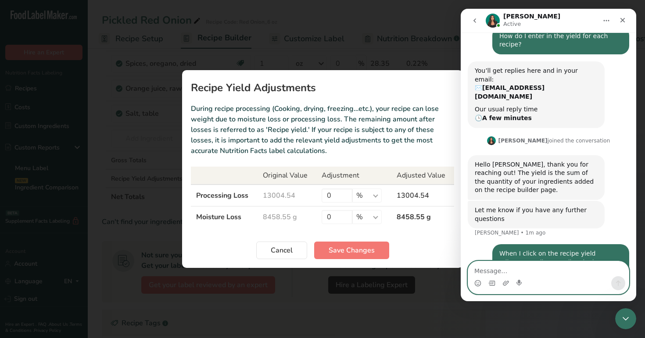
click at [487, 269] on textarea "Message…" at bounding box center [548, 268] width 161 height 15
type textarea "Processing loss and moisture loss"
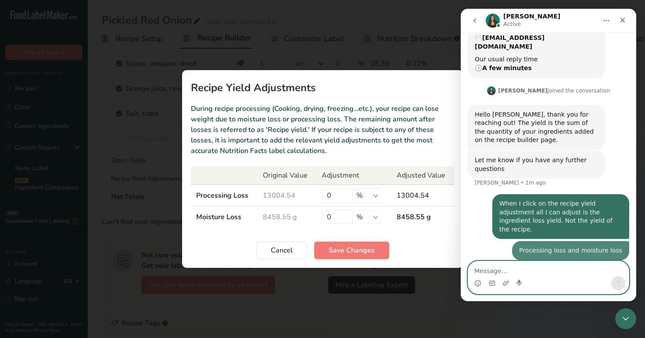
scroll to position [149, 0]
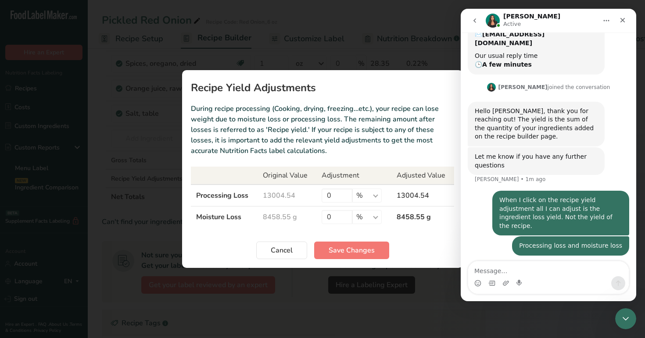
click at [474, 20] on icon "go back" at bounding box center [474, 20] width 3 height 4
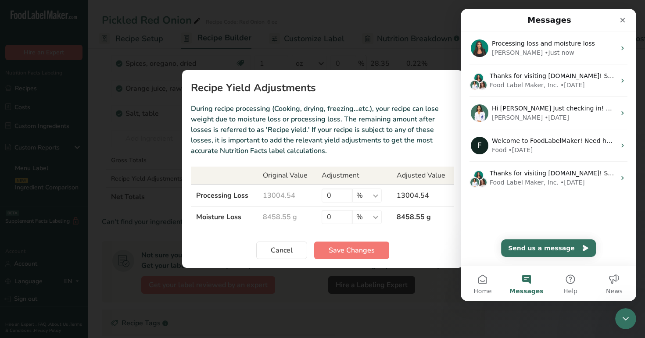
click at [416, 72] on section "Recipe Yield Adjustments During recipe processing (Cooking, drying, freezing…et…" at bounding box center [322, 169] width 281 height 198
click at [623, 21] on icon "Close" at bounding box center [622, 20] width 5 height 5
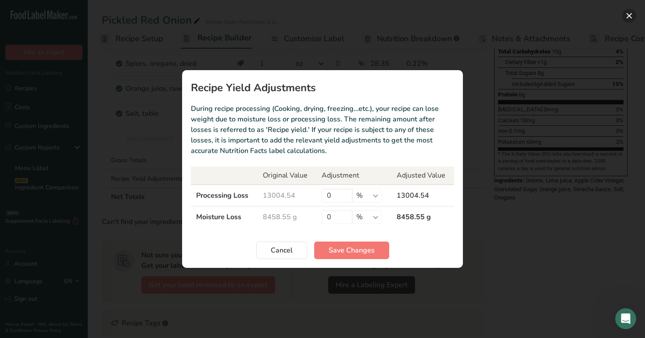
click at [632, 18] on button "Recipe yield modal" at bounding box center [629, 16] width 14 height 14
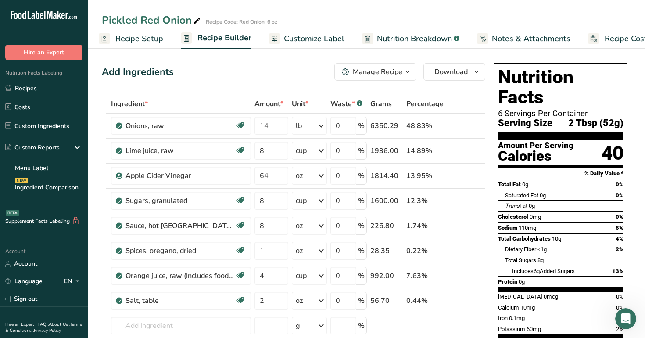
scroll to position [0, 0]
click at [605, 142] on div "40" at bounding box center [613, 153] width 22 height 23
click at [266, 104] on span "Amount *" at bounding box center [268, 104] width 29 height 11
click at [626, 316] on icon "Open Intercom Messenger" at bounding box center [624, 318] width 14 height 14
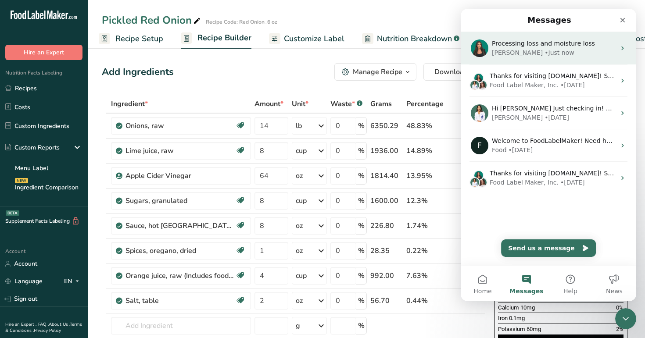
click at [554, 50] on div "[PERSON_NAME] • Just now" at bounding box center [554, 52] width 124 height 9
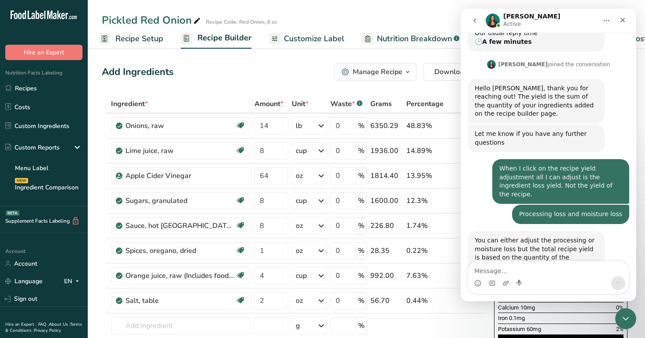
scroll to position [174, 0]
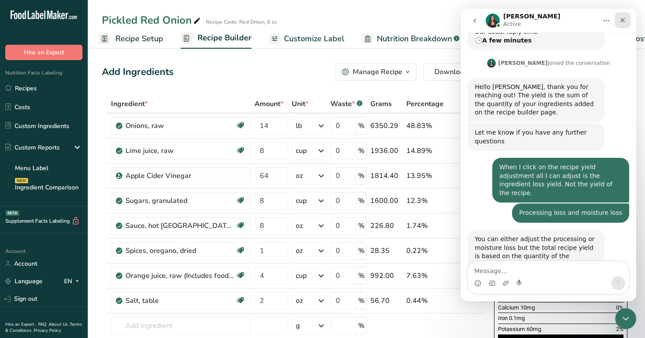
click at [625, 20] on icon "Close" at bounding box center [622, 20] width 7 height 7
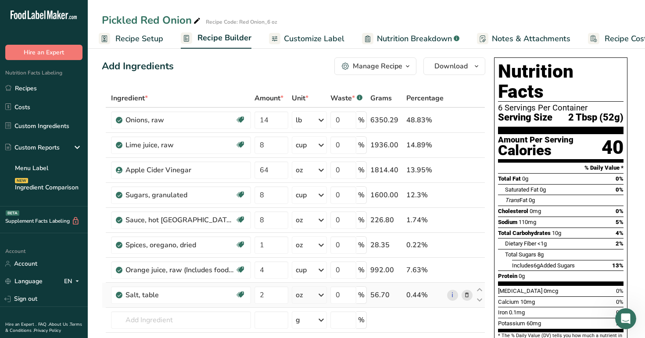
scroll to position [0, 0]
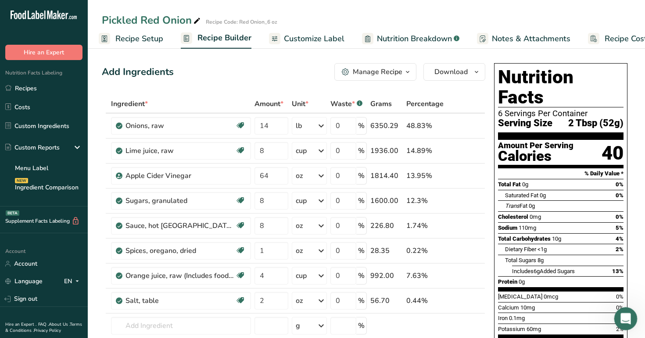
click at [622, 317] on icon "Open Intercom Messenger" at bounding box center [624, 318] width 14 height 14
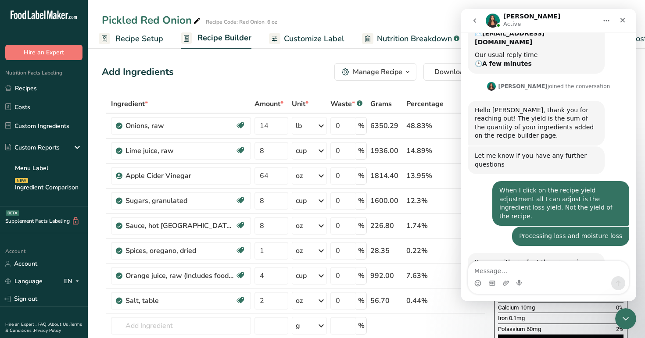
scroll to position [174, 0]
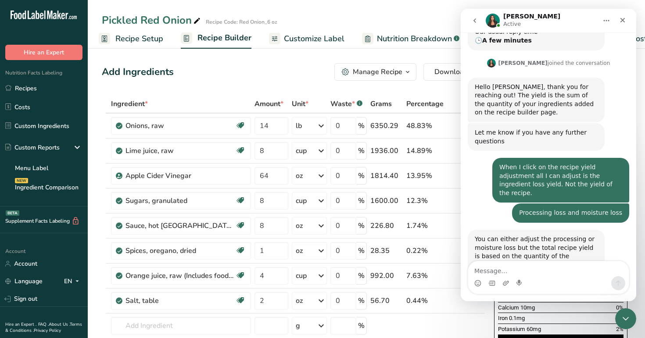
click at [138, 41] on span "Recipe Setup" at bounding box center [139, 39] width 48 height 12
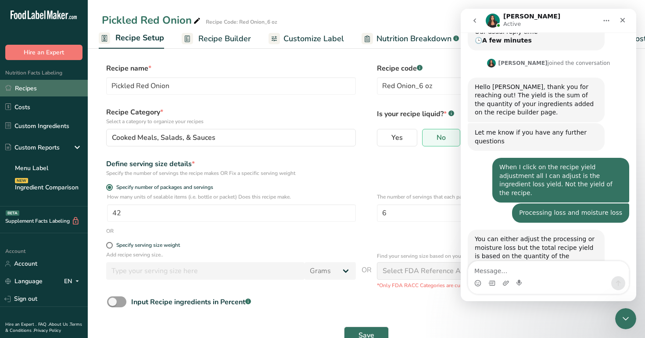
click at [43, 87] on link "Recipes" at bounding box center [44, 88] width 88 height 17
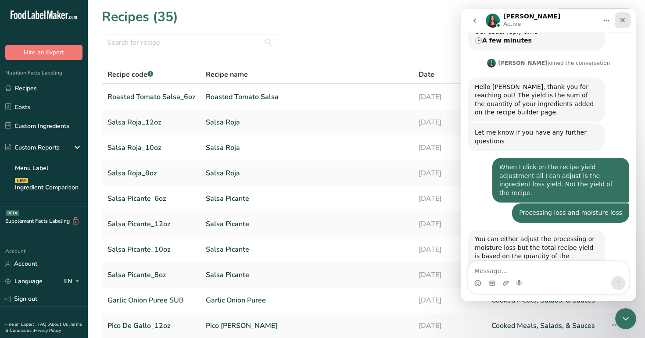
drag, startPoint x: 626, startPoint y: 21, endPoint x: 1086, endPoint y: 30, distance: 460.8
click at [626, 21] on icon "Close" at bounding box center [622, 20] width 7 height 7
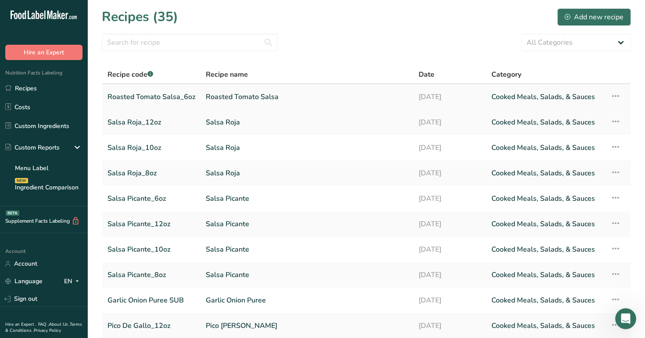
click at [177, 94] on link "Roasted Tomato Salsa_6oz" at bounding box center [151, 97] width 88 height 18
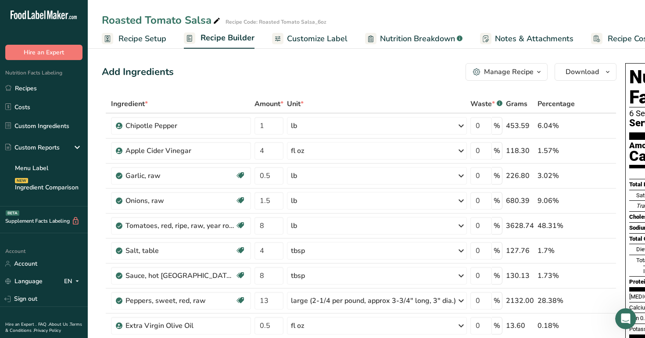
click at [149, 39] on span "Recipe Setup" at bounding box center [142, 39] width 48 height 12
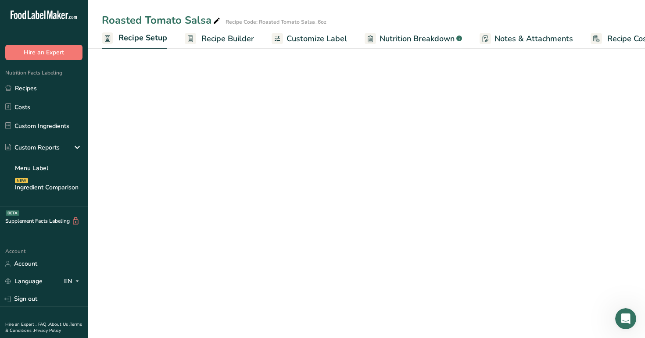
scroll to position [0, 3]
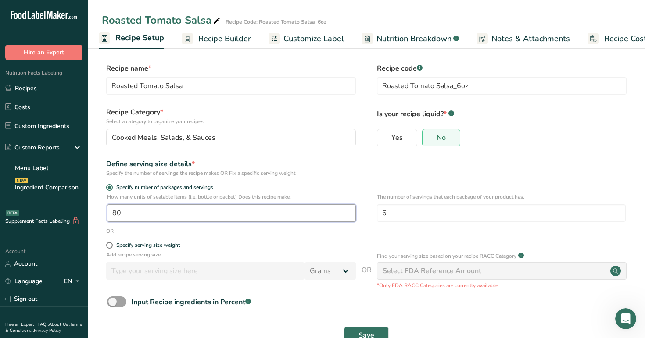
click at [134, 211] on input "80" at bounding box center [231, 213] width 249 height 18
type input "1"
type input "15"
click at [371, 331] on span "Save" at bounding box center [366, 335] width 16 height 11
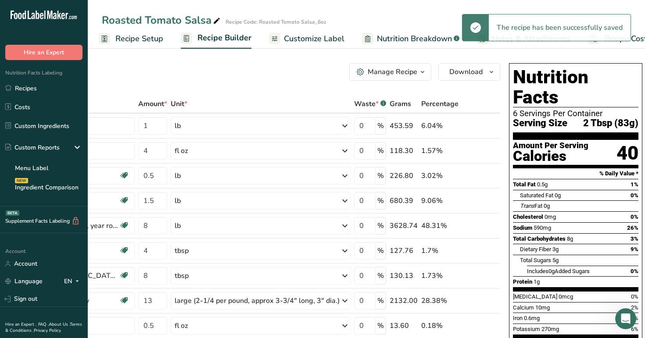
scroll to position [0, 64]
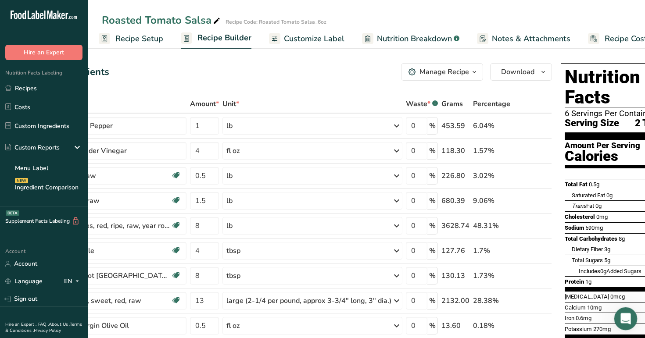
click at [630, 320] on div "Open Intercom Messenger" at bounding box center [624, 317] width 29 height 29
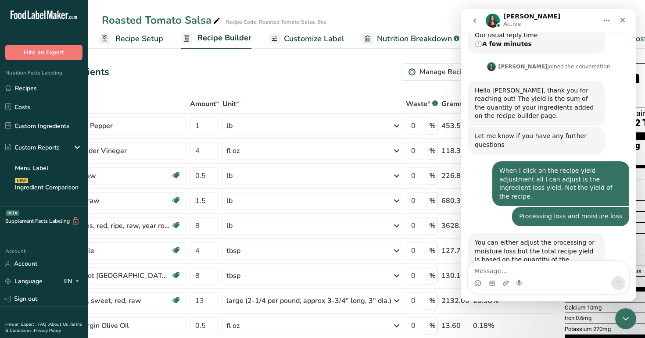
scroll to position [174, 0]
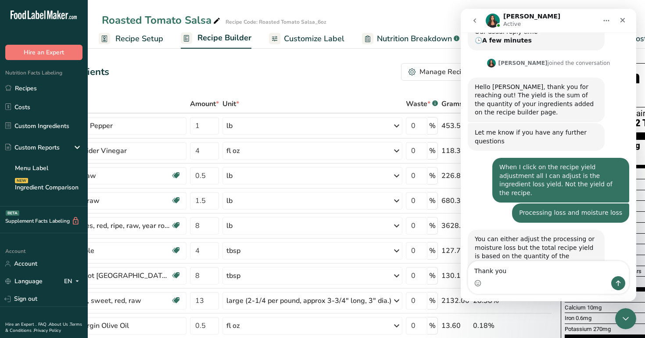
type textarea "Thank you"
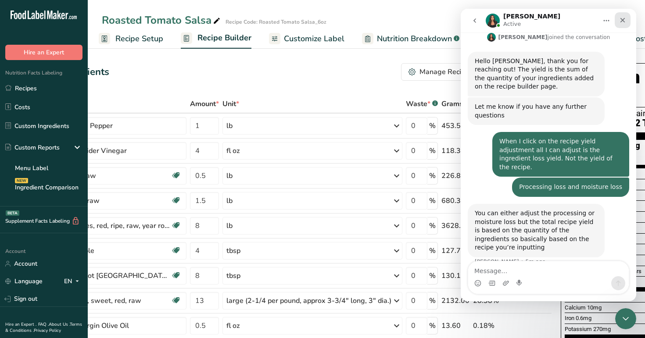
click at [624, 21] on icon "Close" at bounding box center [622, 20] width 5 height 5
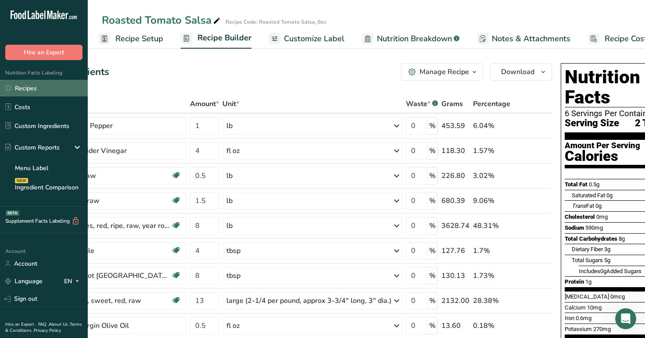
click at [43, 87] on link "Recipes" at bounding box center [44, 88] width 88 height 17
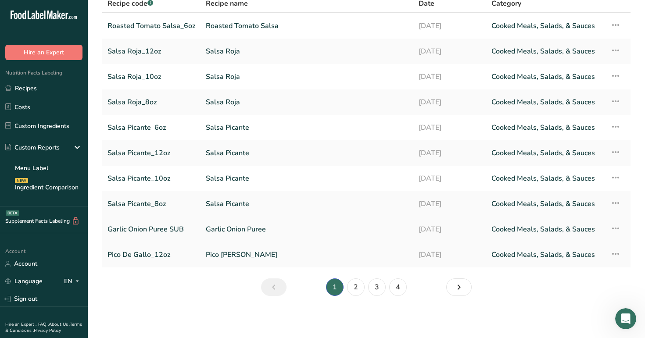
scroll to position [71, 0]
click at [356, 286] on link "2" at bounding box center [356, 288] width 18 height 18
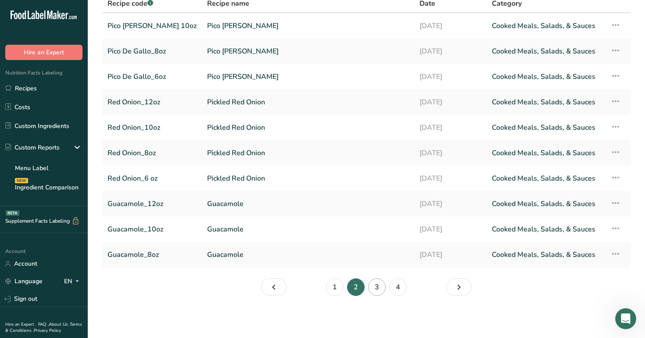
click at [378, 287] on link "3" at bounding box center [377, 288] width 18 height 18
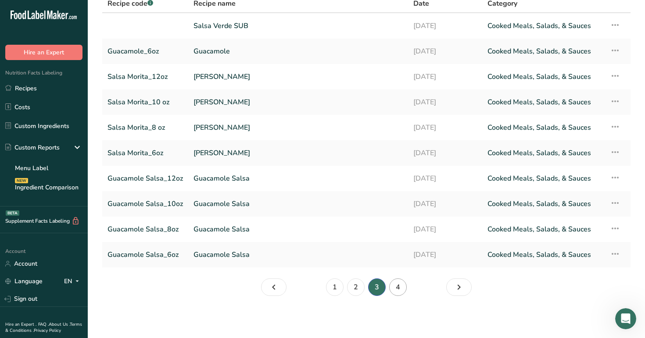
click at [402, 285] on link "4" at bounding box center [398, 288] width 18 height 18
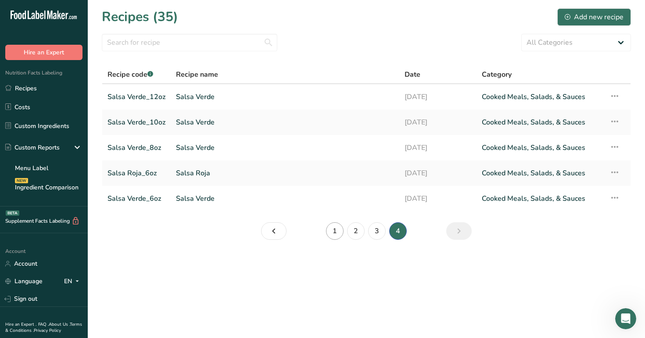
click at [336, 232] on link "1" at bounding box center [335, 231] width 18 height 18
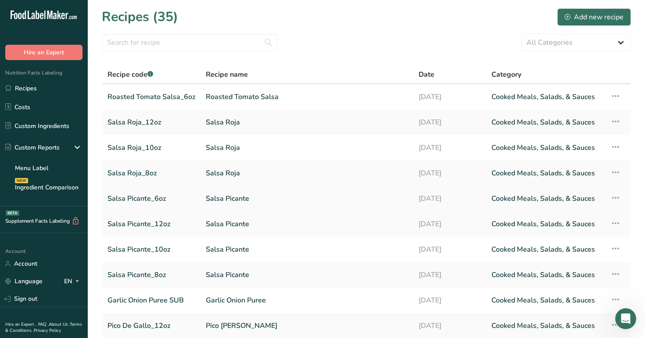
click at [145, 198] on link "Salsa Picante_6oz" at bounding box center [151, 199] width 88 height 18
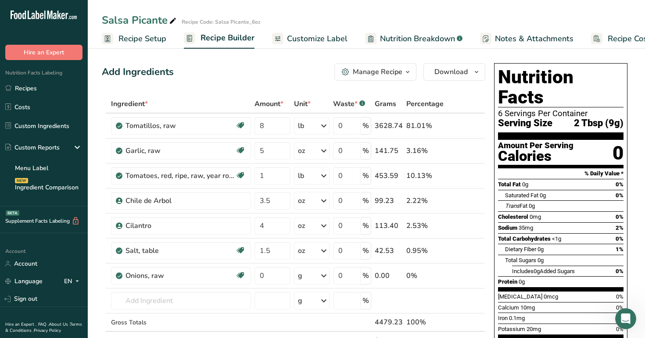
click at [140, 38] on span "Recipe Setup" at bounding box center [142, 39] width 48 height 12
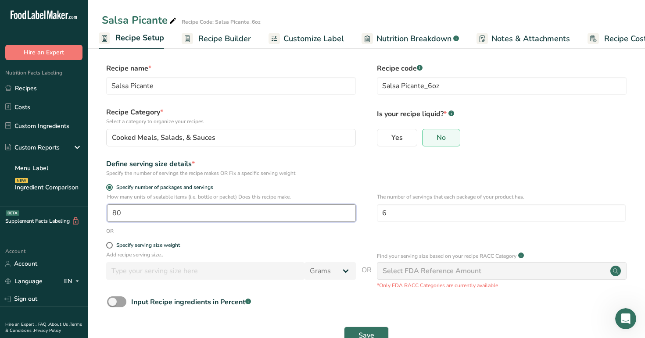
click at [124, 211] on input "80" at bounding box center [231, 213] width 249 height 18
type input "10"
click at [365, 331] on span "Save" at bounding box center [366, 335] width 16 height 11
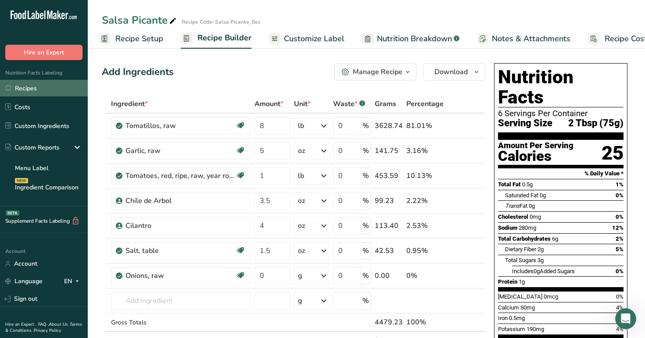
click at [43, 90] on link "Recipes" at bounding box center [44, 88] width 88 height 17
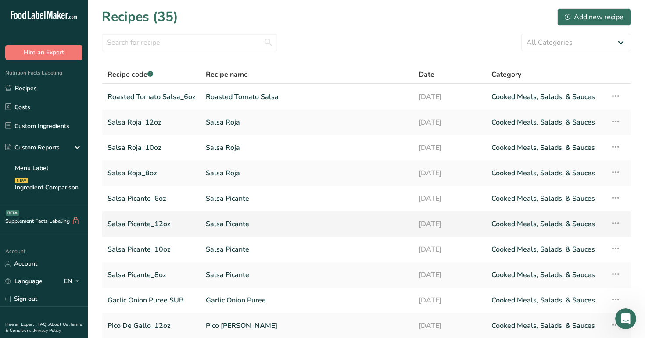
click at [146, 226] on link "Salsa Picante_12oz" at bounding box center [151, 224] width 88 height 18
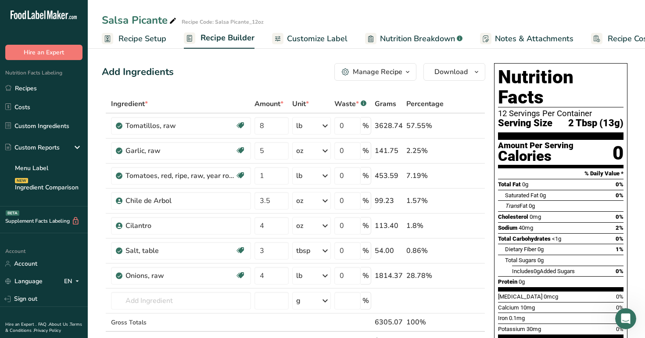
click at [149, 35] on span "Recipe Setup" at bounding box center [142, 39] width 48 height 12
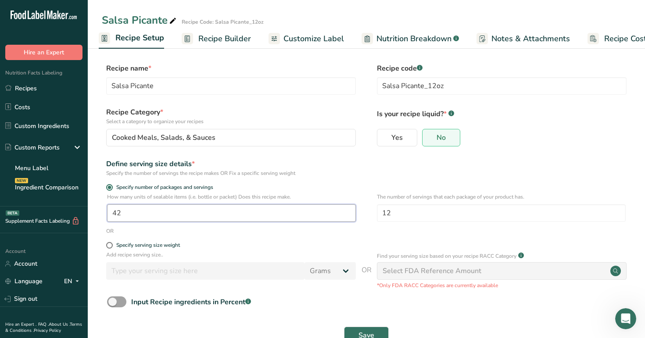
click at [132, 215] on input "42" at bounding box center [231, 213] width 249 height 18
type input "1"
type input "8"
click at [375, 332] on button "Save" at bounding box center [366, 336] width 45 height 18
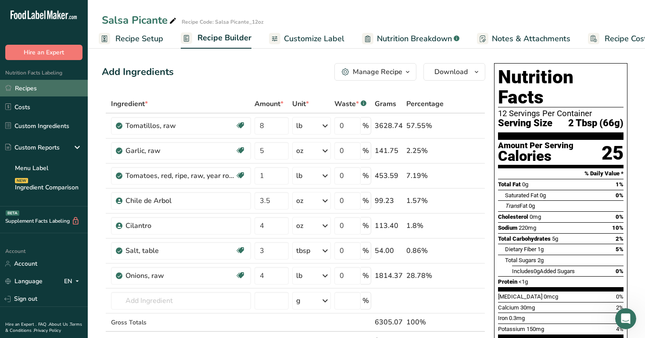
click at [56, 91] on link "Recipes" at bounding box center [44, 88] width 88 height 17
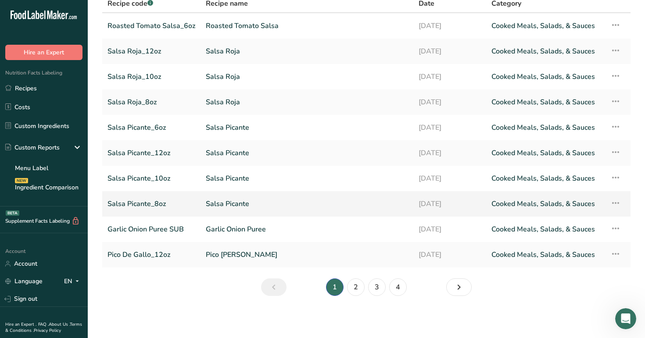
scroll to position [71, 0]
click at [355, 286] on link "2" at bounding box center [356, 288] width 18 height 18
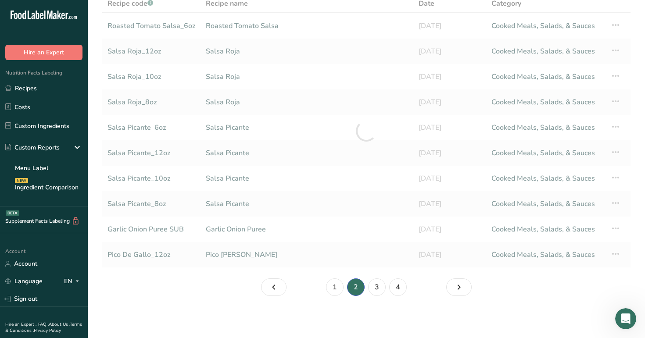
click at [355, 286] on li "2" at bounding box center [355, 288] width 21 height 18
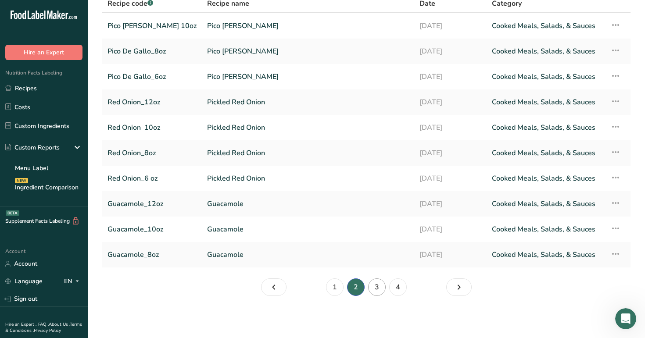
click at [376, 285] on link "3" at bounding box center [377, 288] width 18 height 18
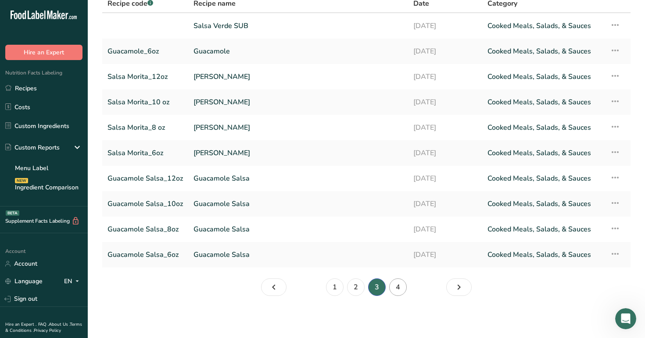
click at [397, 289] on link "4" at bounding box center [398, 288] width 18 height 18
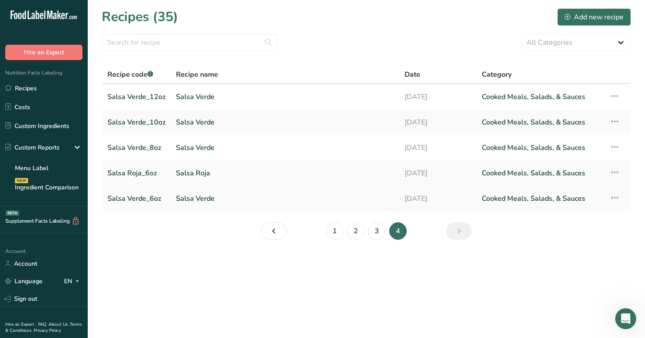
click at [139, 201] on link "Salsa Verde_6oz" at bounding box center [136, 199] width 58 height 18
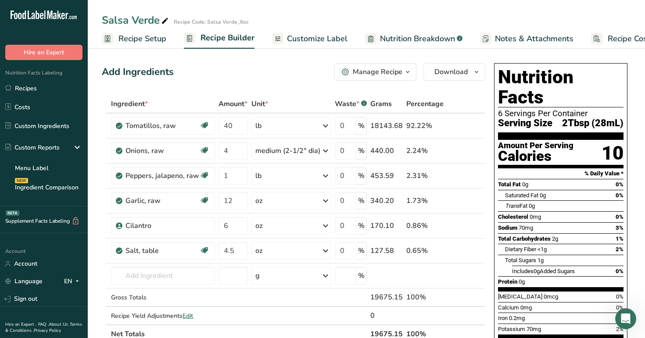
click at [154, 39] on span "Recipe Setup" at bounding box center [142, 39] width 48 height 12
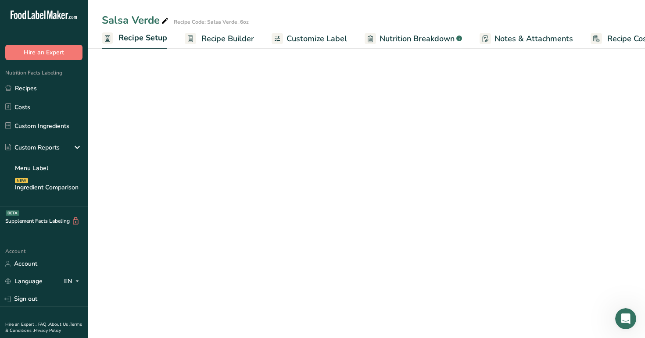
scroll to position [0, 3]
select select "22"
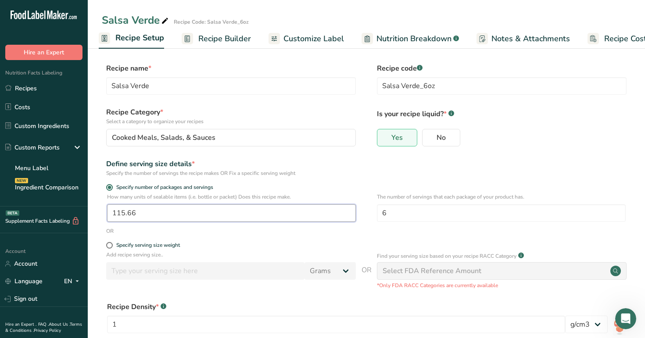
click at [159, 211] on input "115.66" at bounding box center [231, 213] width 249 height 18
type input "1"
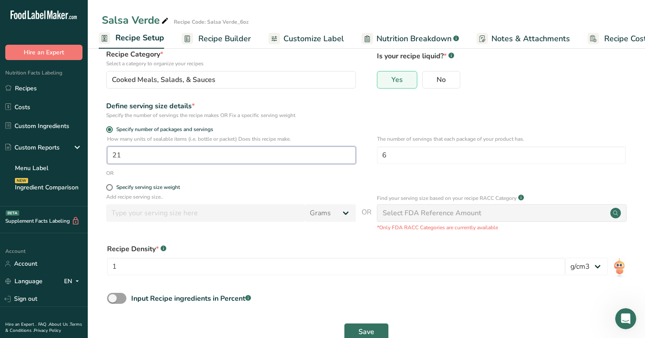
scroll to position [69, 0]
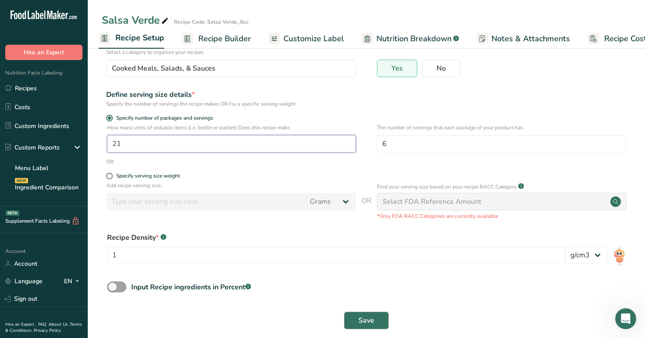
type input "21"
click at [373, 320] on span "Save" at bounding box center [366, 320] width 16 height 11
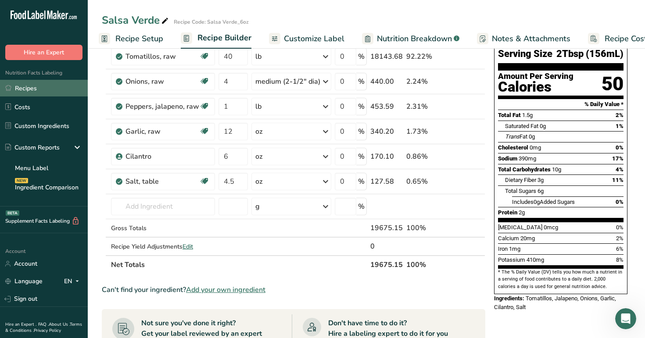
click at [52, 88] on link "Recipes" at bounding box center [44, 88] width 88 height 17
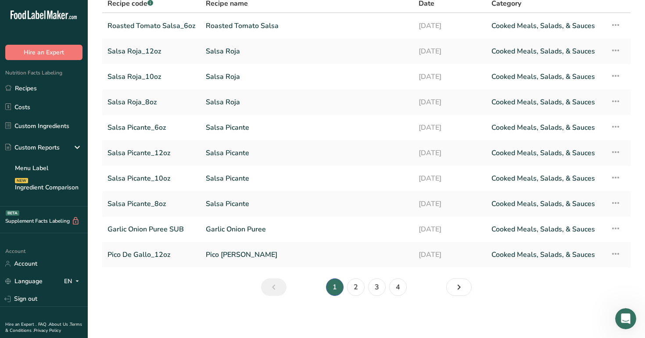
scroll to position [71, 0]
click at [398, 290] on link "4" at bounding box center [398, 288] width 18 height 18
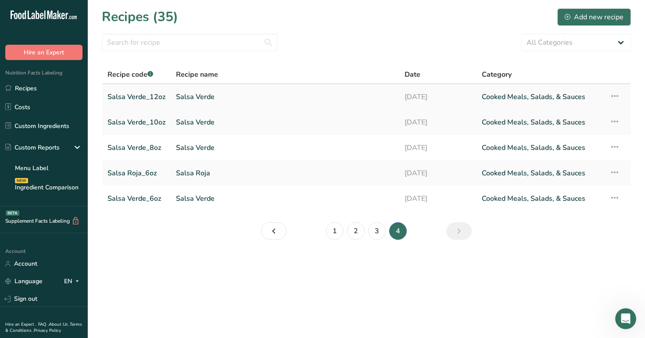
click at [138, 96] on link "Salsa Verde_12oz" at bounding box center [136, 97] width 58 height 18
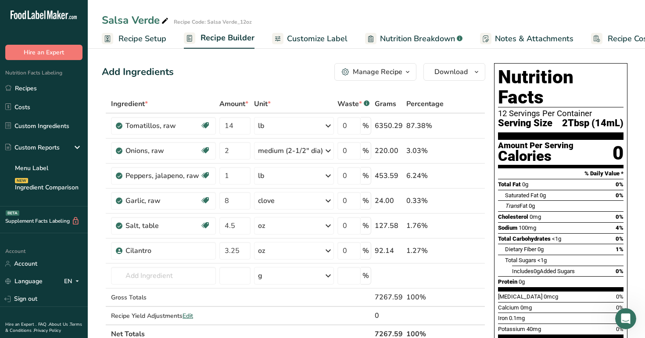
click at [136, 37] on span "Recipe Setup" at bounding box center [142, 39] width 48 height 12
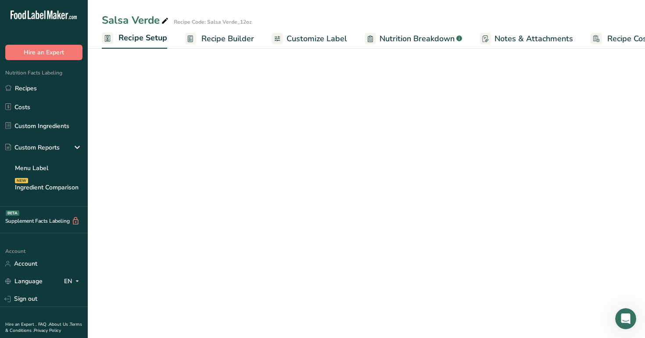
scroll to position [0, 3]
select select "22"
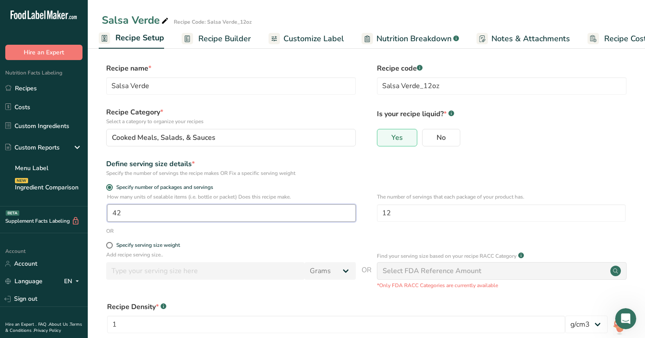
click at [122, 211] on input "42" at bounding box center [231, 213] width 249 height 18
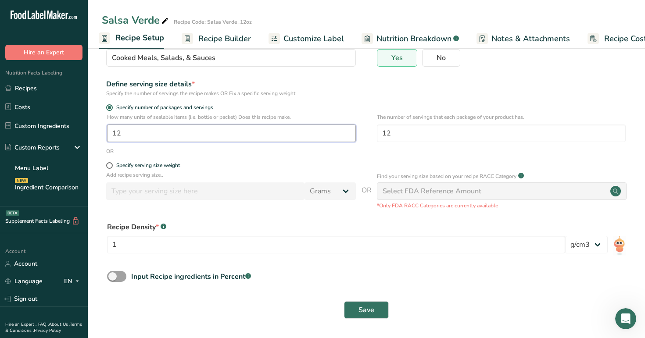
scroll to position [79, 0]
type input "12"
click at [368, 310] on span "Save" at bounding box center [366, 310] width 16 height 11
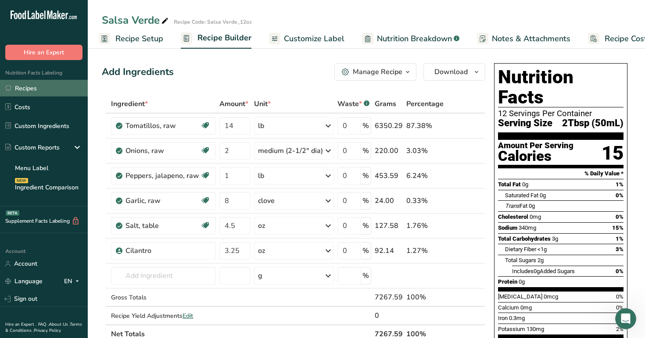
click at [32, 89] on link "Recipes" at bounding box center [44, 88] width 88 height 17
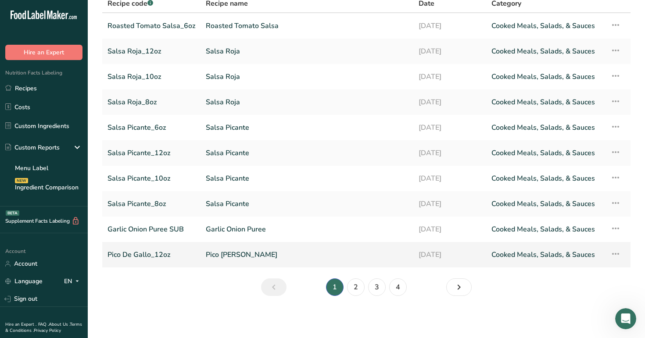
scroll to position [71, 0]
click at [163, 254] on link "Pico De Gallo_12oz" at bounding box center [151, 255] width 88 height 18
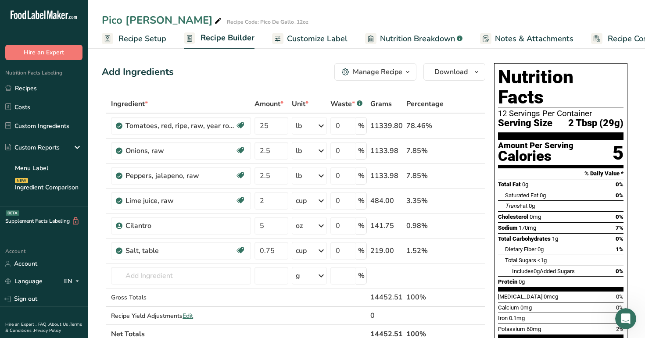
click at [140, 39] on span "Recipe Setup" at bounding box center [142, 39] width 48 height 12
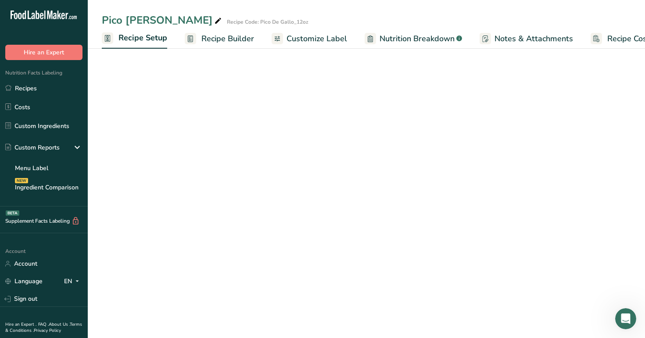
scroll to position [0, 3]
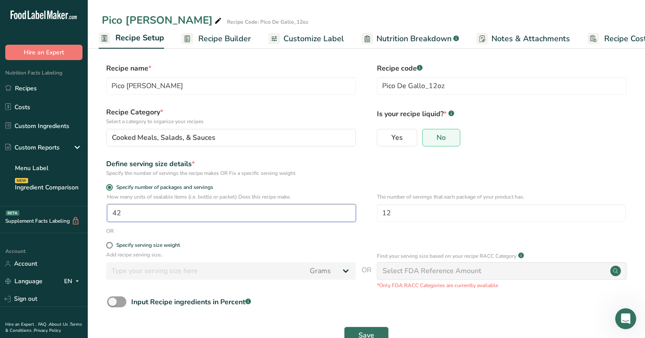
click at [125, 211] on input "42" at bounding box center [231, 213] width 249 height 18
type input "1"
type input "9"
click at [365, 330] on button "Save" at bounding box center [366, 336] width 45 height 18
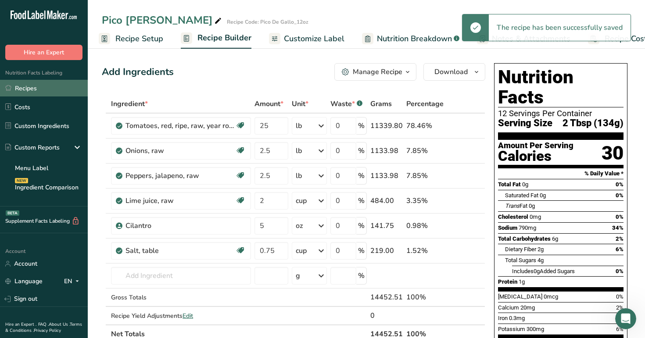
click at [42, 86] on link "Recipes" at bounding box center [44, 88] width 88 height 17
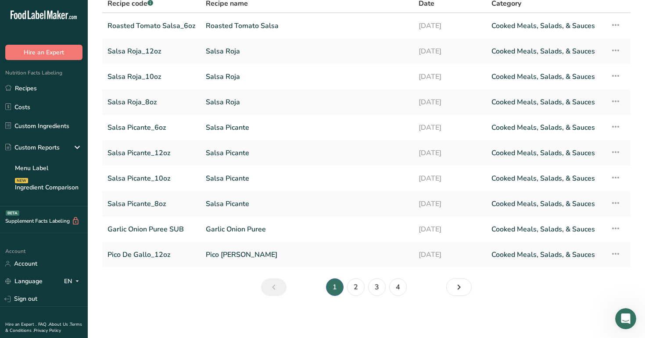
scroll to position [71, 0]
click at [356, 281] on link "2" at bounding box center [356, 288] width 18 height 18
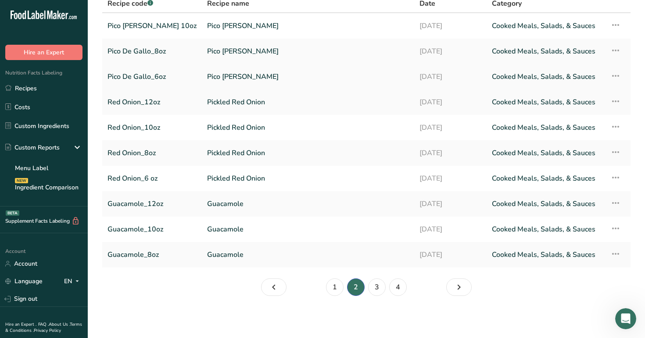
click at [154, 75] on link "Pico De Gallo_6oz" at bounding box center [151, 77] width 89 height 18
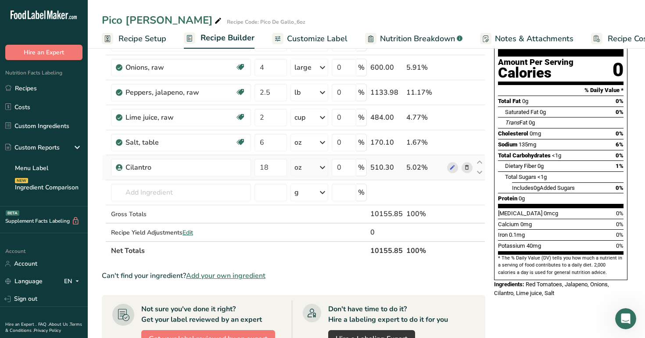
scroll to position [27, 0]
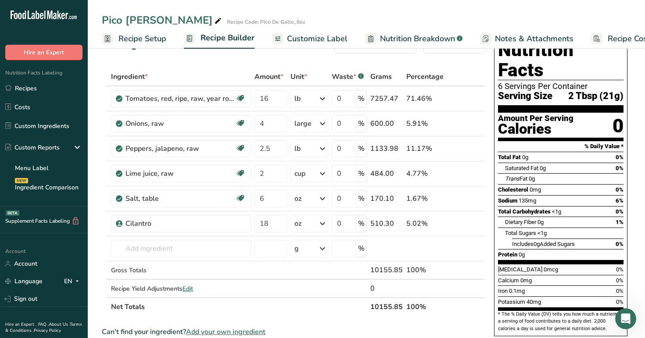
click at [143, 37] on span "Recipe Setup" at bounding box center [142, 39] width 48 height 12
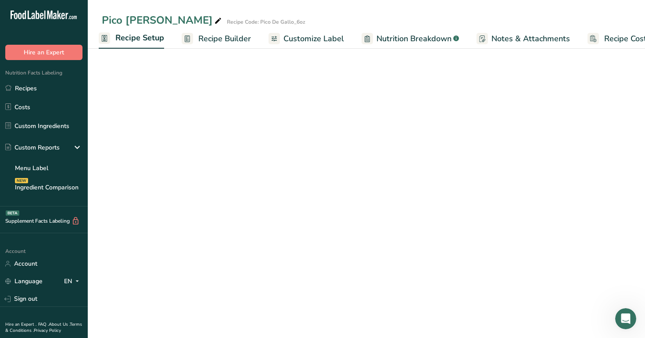
scroll to position [25, 0]
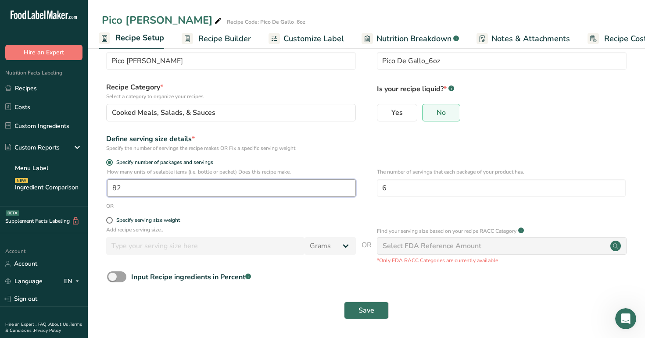
click at [134, 189] on input "82" at bounding box center [231, 188] width 249 height 18
type input "16"
click at [376, 310] on button "Save" at bounding box center [366, 311] width 45 height 18
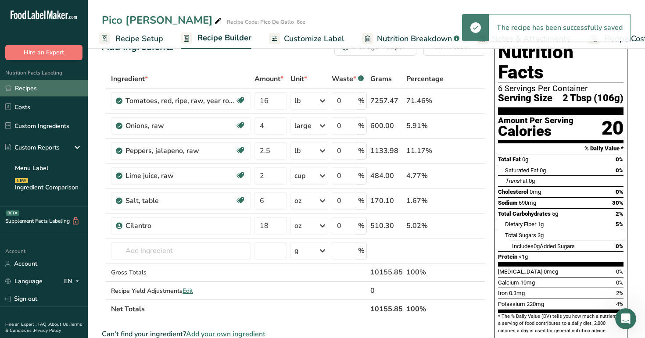
click at [29, 86] on link "Recipes" at bounding box center [44, 88] width 88 height 17
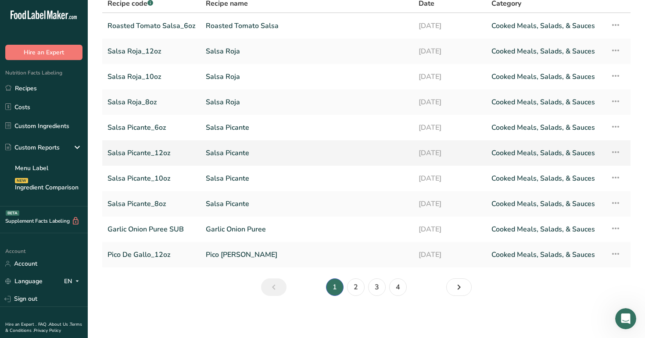
scroll to position [71, 0]
click at [382, 289] on link "3" at bounding box center [377, 288] width 18 height 18
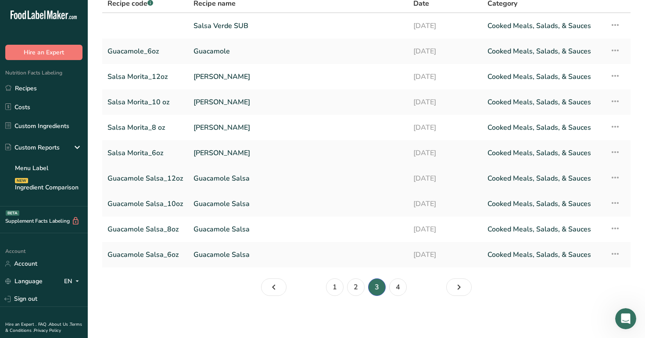
scroll to position [34, 0]
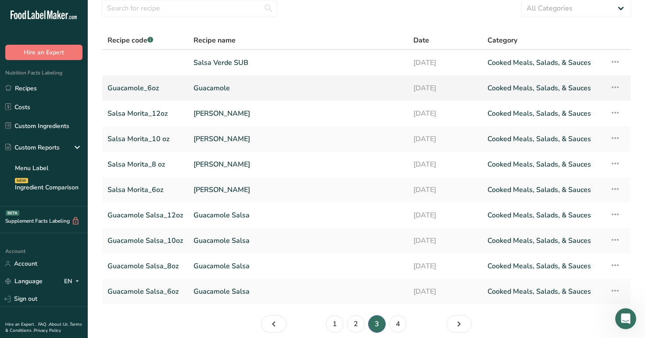
click at [143, 88] on link "Guacamole_6oz" at bounding box center [144, 88] width 75 height 18
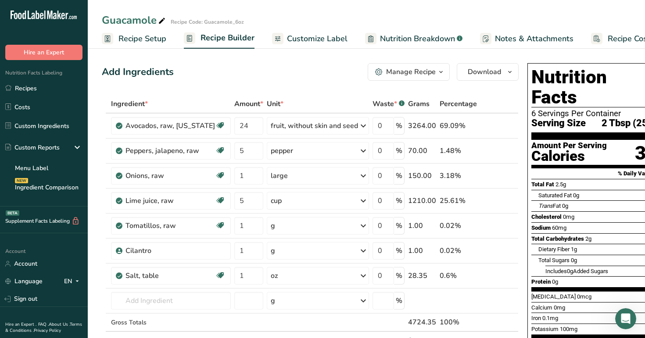
click at [154, 40] on span "Recipe Setup" at bounding box center [142, 39] width 48 height 12
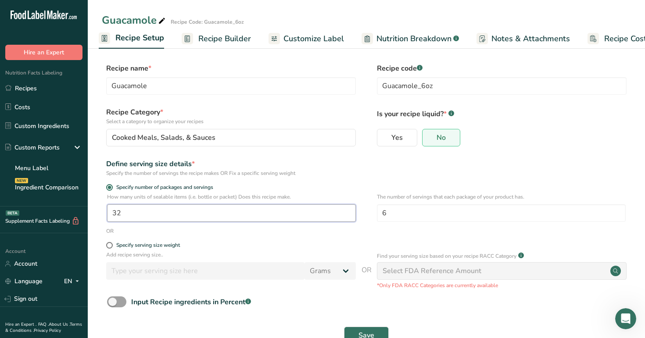
click at [142, 213] on input "32" at bounding box center [231, 213] width 249 height 18
click at [230, 40] on span "Recipe Builder" at bounding box center [224, 39] width 53 height 12
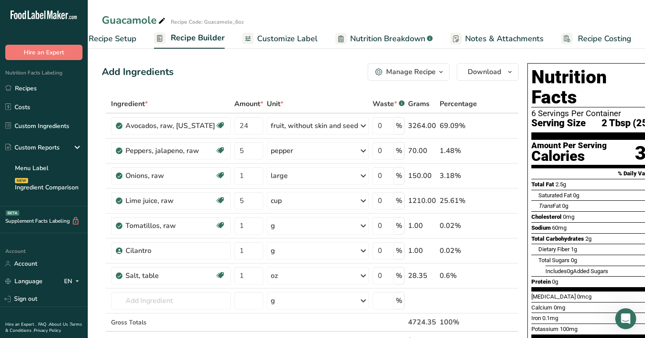
click at [118, 35] on span "Recipe Setup" at bounding box center [113, 39] width 48 height 12
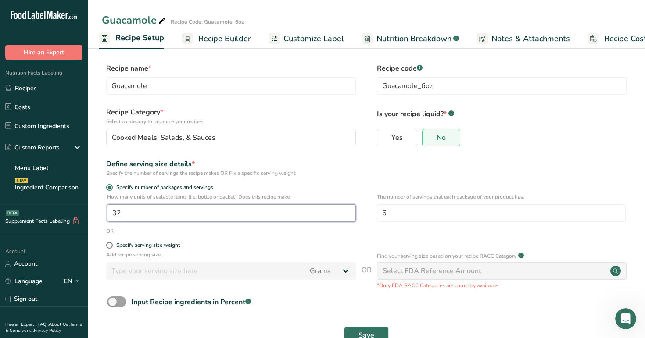
click at [131, 214] on input "32" at bounding box center [231, 213] width 249 height 18
type input "1"
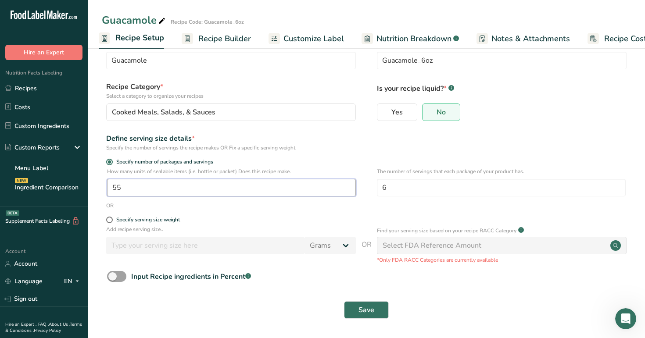
scroll to position [25, 0]
type input "55"
click at [372, 309] on span "Save" at bounding box center [366, 310] width 16 height 11
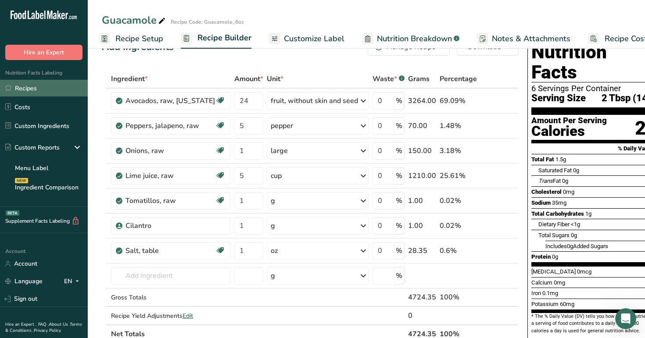
click at [48, 88] on link "Recipes" at bounding box center [44, 88] width 88 height 17
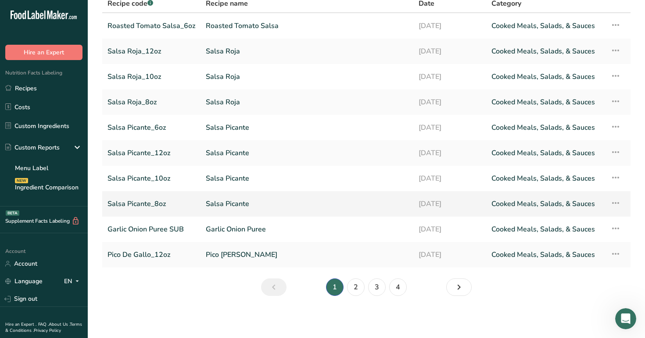
scroll to position [71, 0]
click at [379, 290] on link "3" at bounding box center [377, 288] width 18 height 18
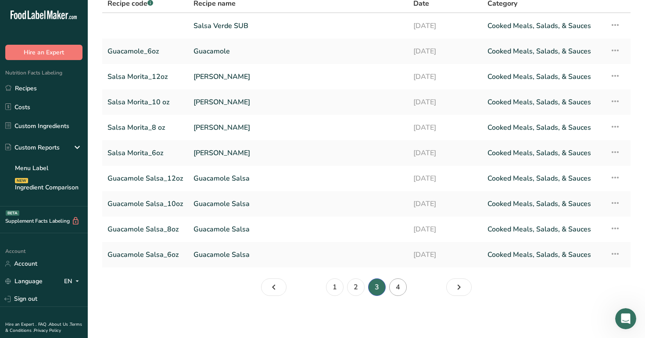
click at [396, 285] on link "4" at bounding box center [398, 288] width 18 height 18
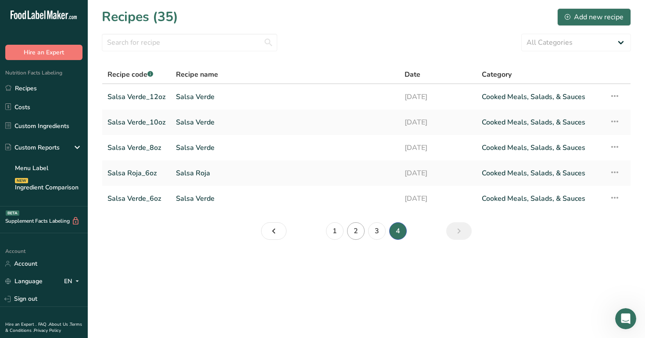
click at [355, 228] on link "2" at bounding box center [356, 231] width 18 height 18
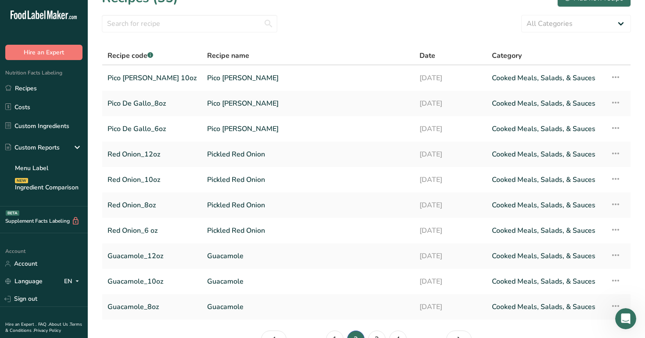
scroll to position [38, 0]
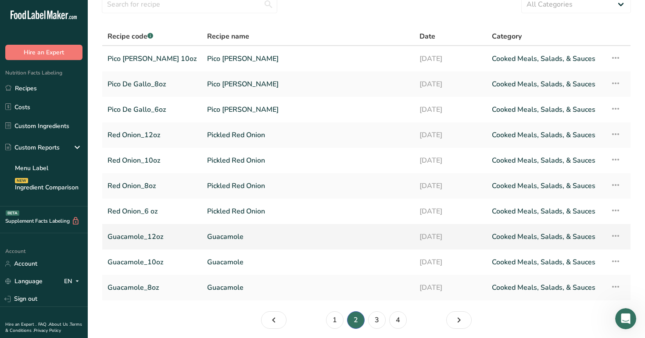
click at [153, 236] on link "Guacamole_12oz" at bounding box center [151, 237] width 89 height 18
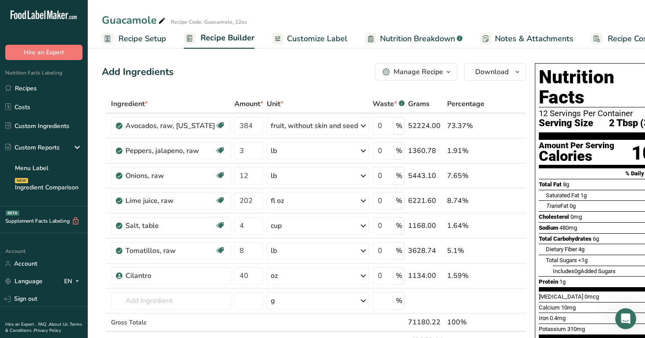
click at [144, 41] on span "Recipe Setup" at bounding box center [142, 39] width 48 height 12
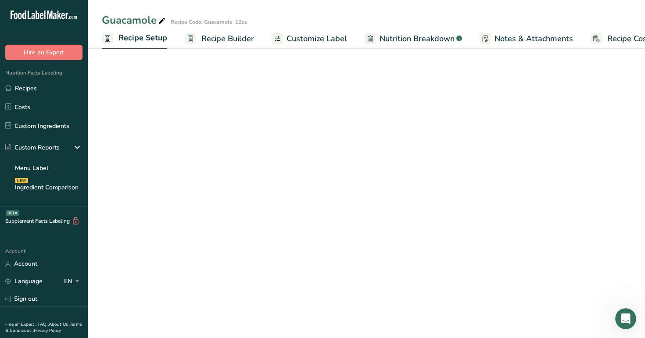
scroll to position [0, 3]
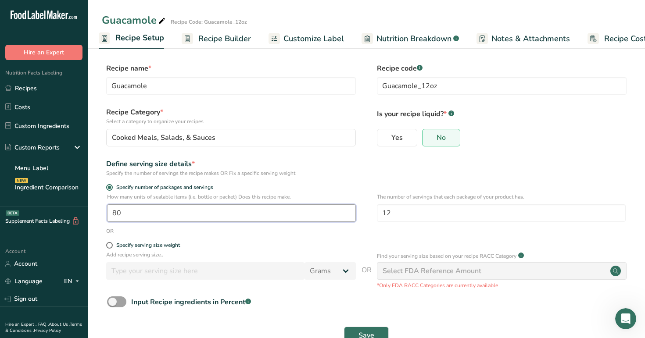
click at [134, 211] on input "80" at bounding box center [231, 213] width 249 height 18
type input "1"
type input "48"
click at [369, 330] on span "Save" at bounding box center [366, 335] width 16 height 11
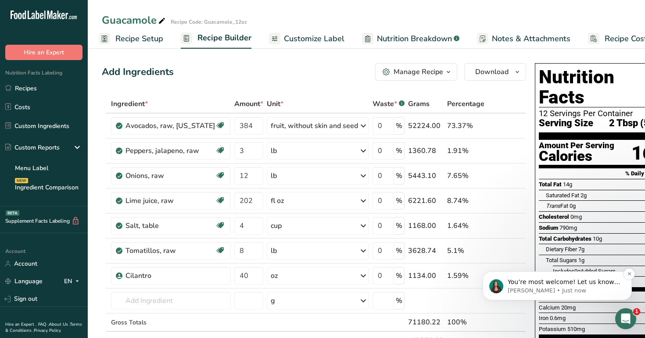
click at [563, 289] on p "[PERSON_NAME] • Just now" at bounding box center [564, 291] width 113 height 8
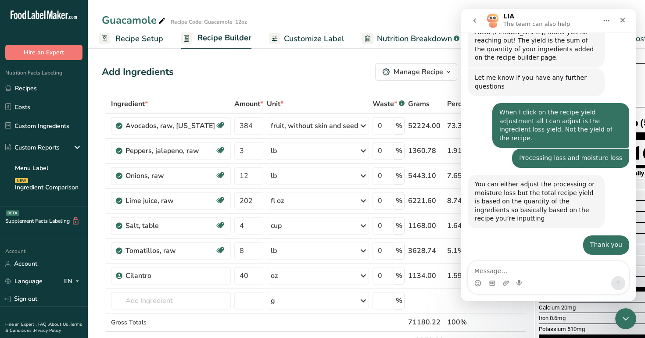
scroll to position [249, 0]
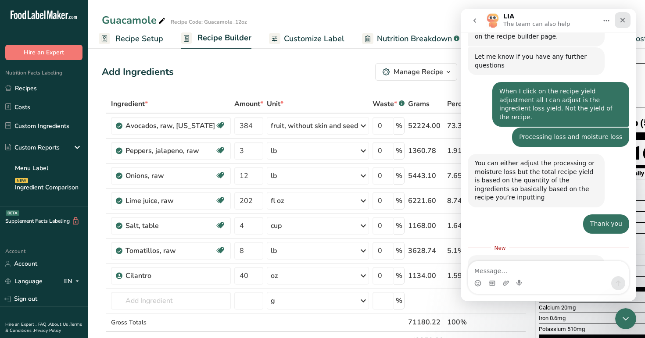
click at [620, 18] on icon "Close" at bounding box center [622, 20] width 7 height 7
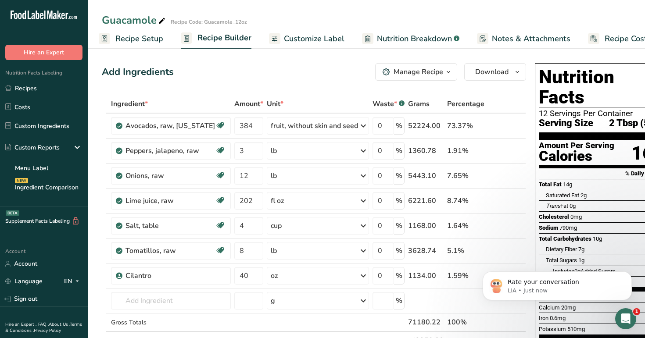
scroll to position [214, 0]
